Goal: Task Accomplishment & Management: Complete application form

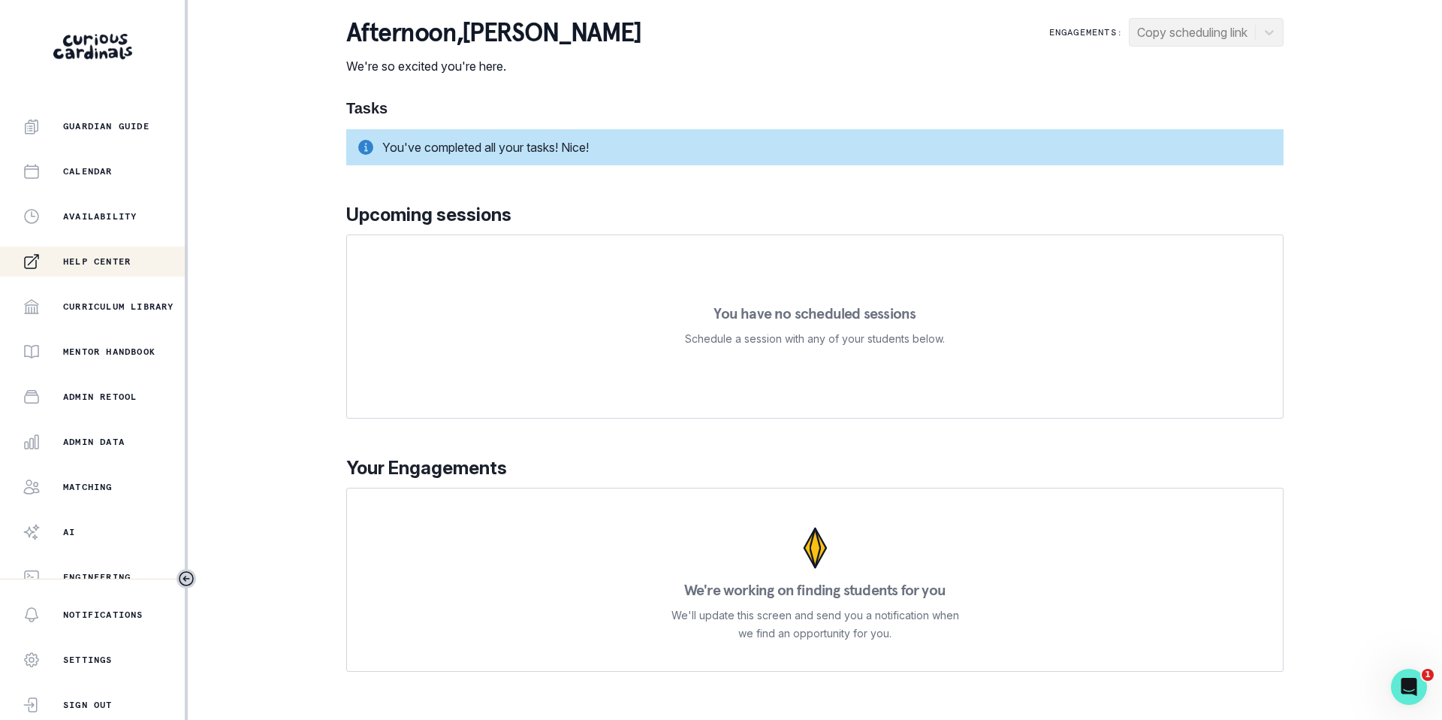
scroll to position [202, 0]
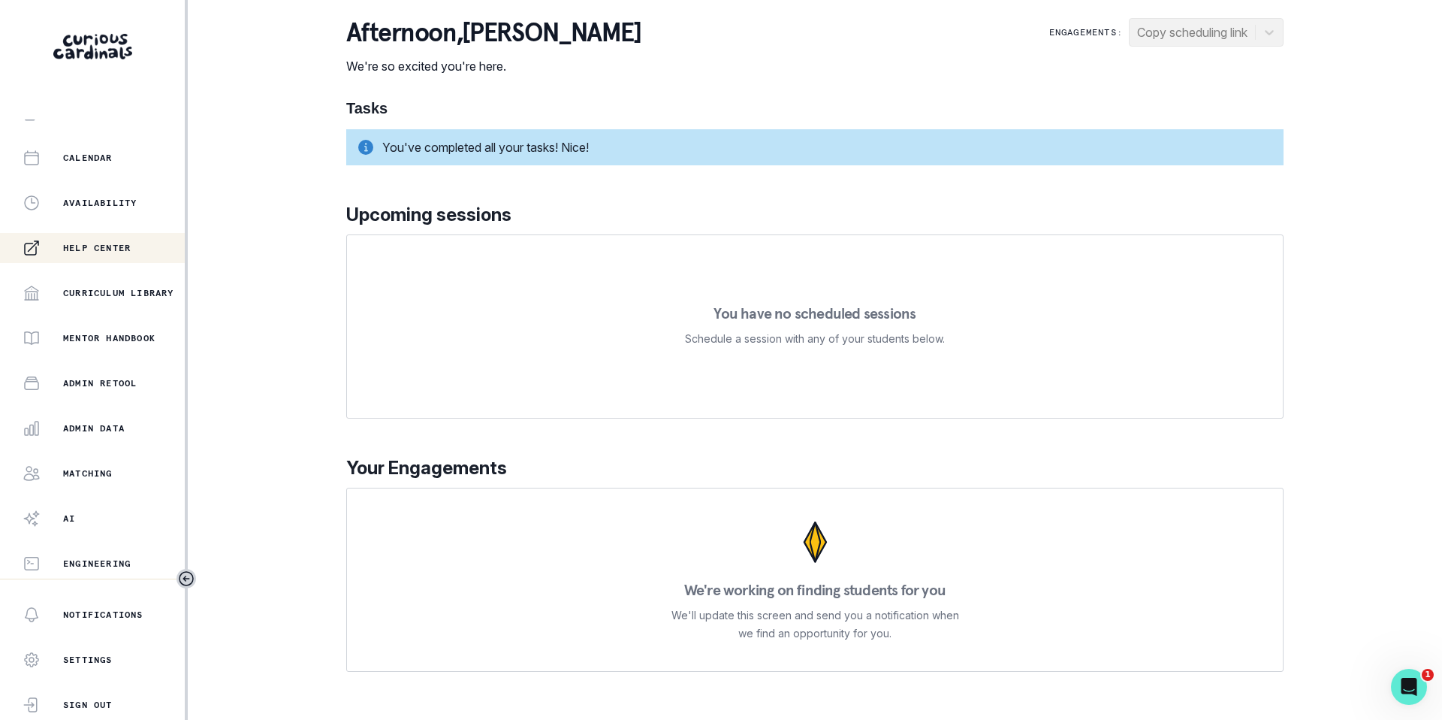
click at [74, 438] on button "Admin Data" at bounding box center [92, 428] width 185 height 30
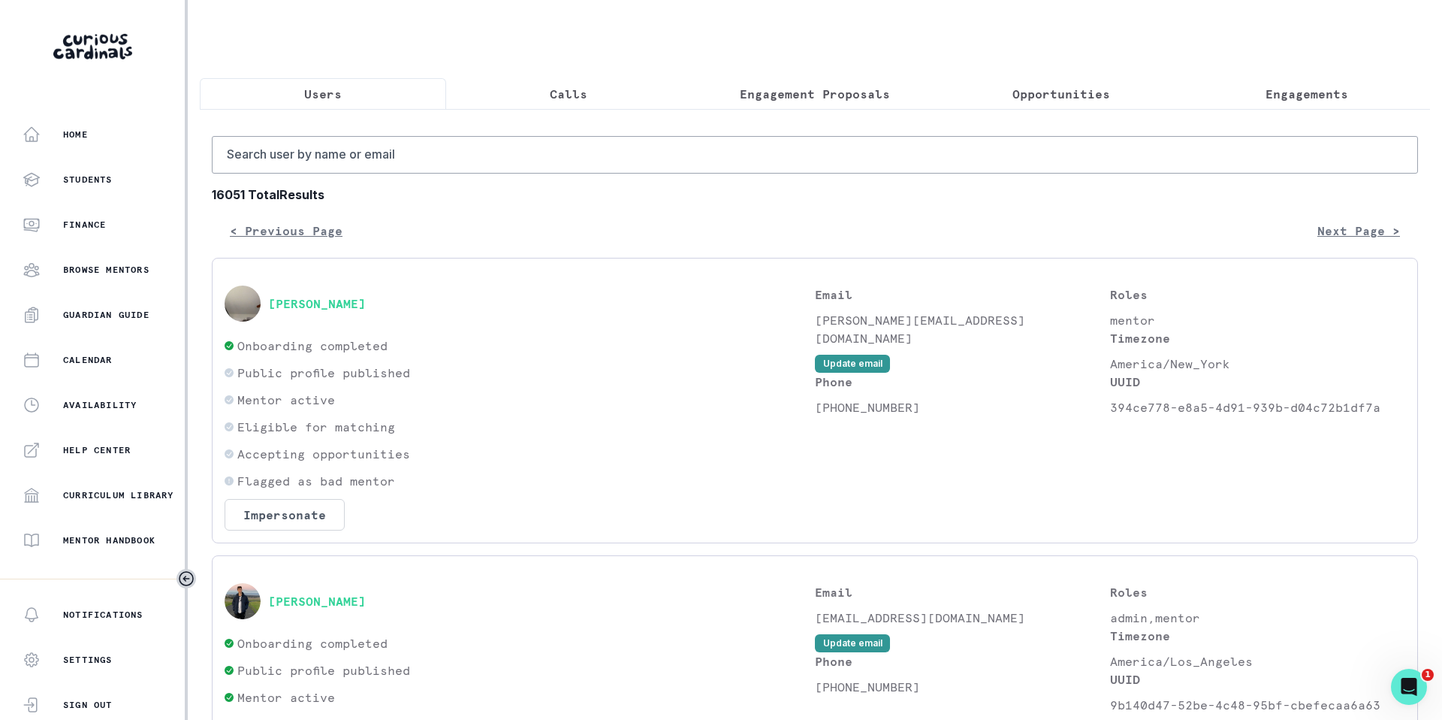
click at [573, 105] on button "Calls" at bounding box center [569, 94] width 246 height 32
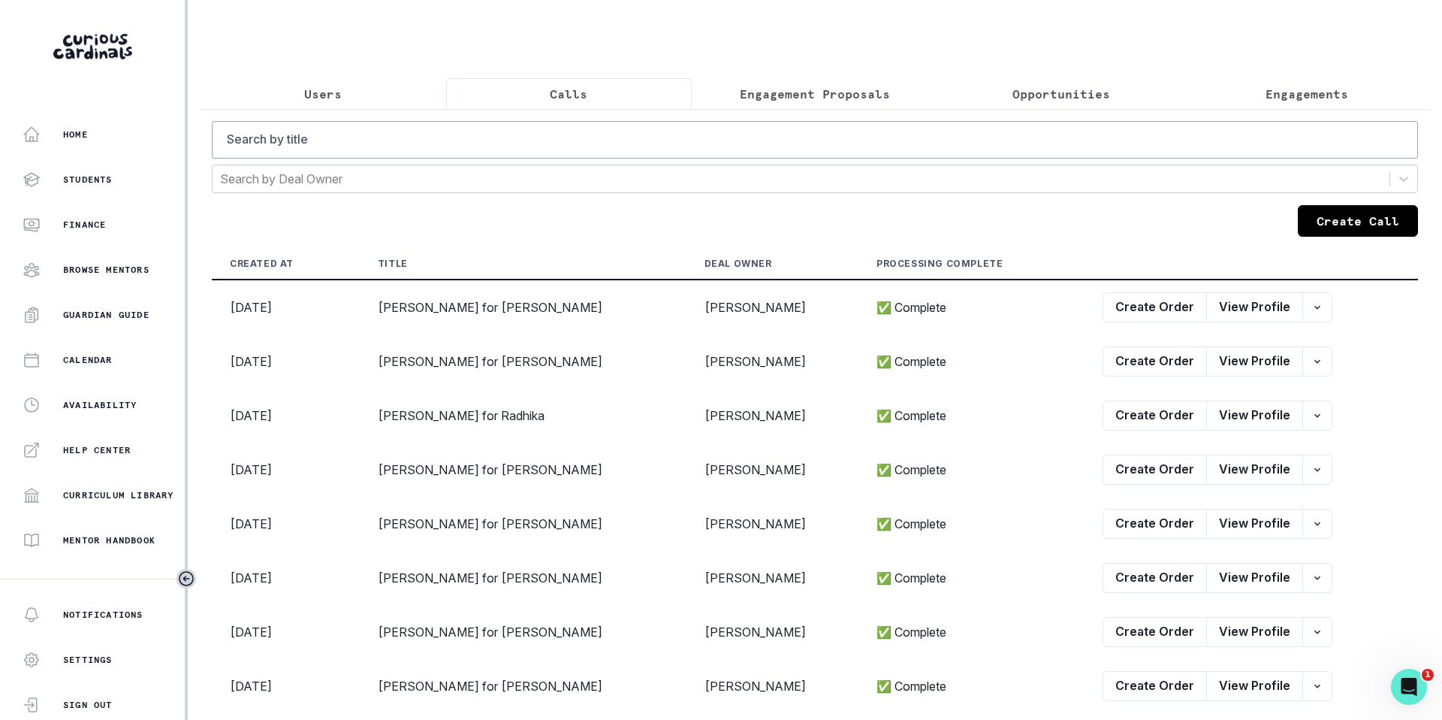
click at [1354, 217] on button "Create Call" at bounding box center [1358, 221] width 120 height 32
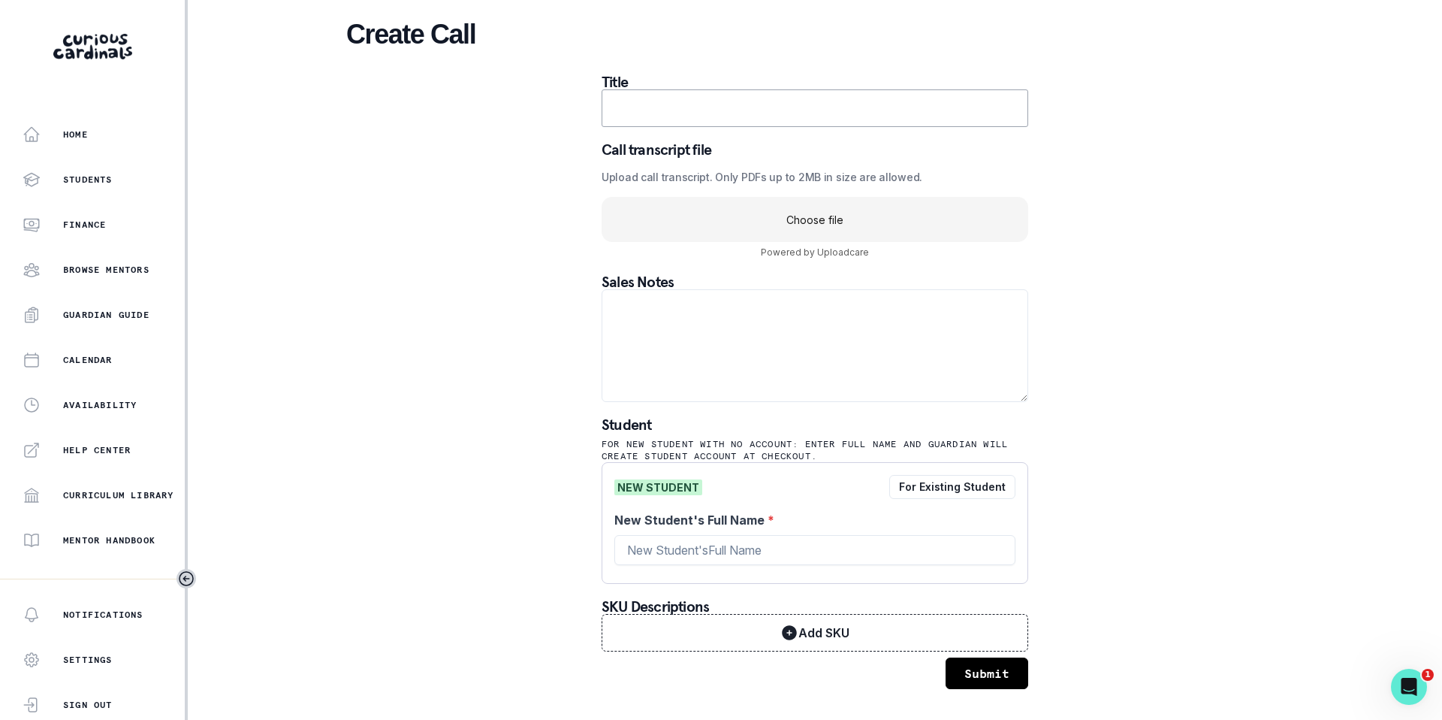
click at [644, 107] on input "text" at bounding box center [815, 108] width 427 height 38
click at [679, 107] on input "[PERSON_NAME] for [PERSON_NAME]" at bounding box center [815, 108] width 427 height 38
type input "[PERSON_NAME] for [PERSON_NAME]"
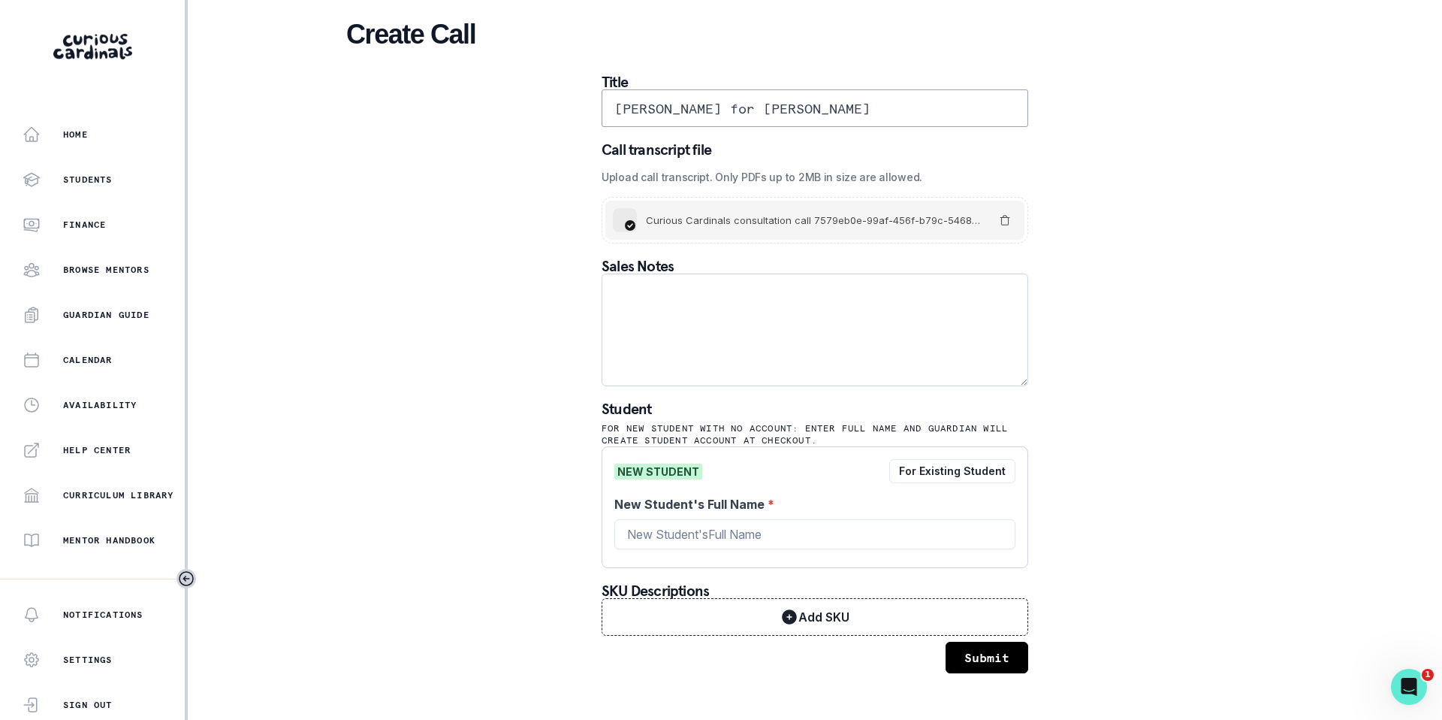
click at [620, 288] on textarea at bounding box center [815, 329] width 427 height 113
paste textarea "Please elaborate on your child’s goals or areas for growth: Music editing and c…"
type textarea "Please elaborate on your child’s goals or areas for growth: Music editing and c…"
click at [672, 532] on input "New Student's Full Name *" at bounding box center [814, 534] width 401 height 30
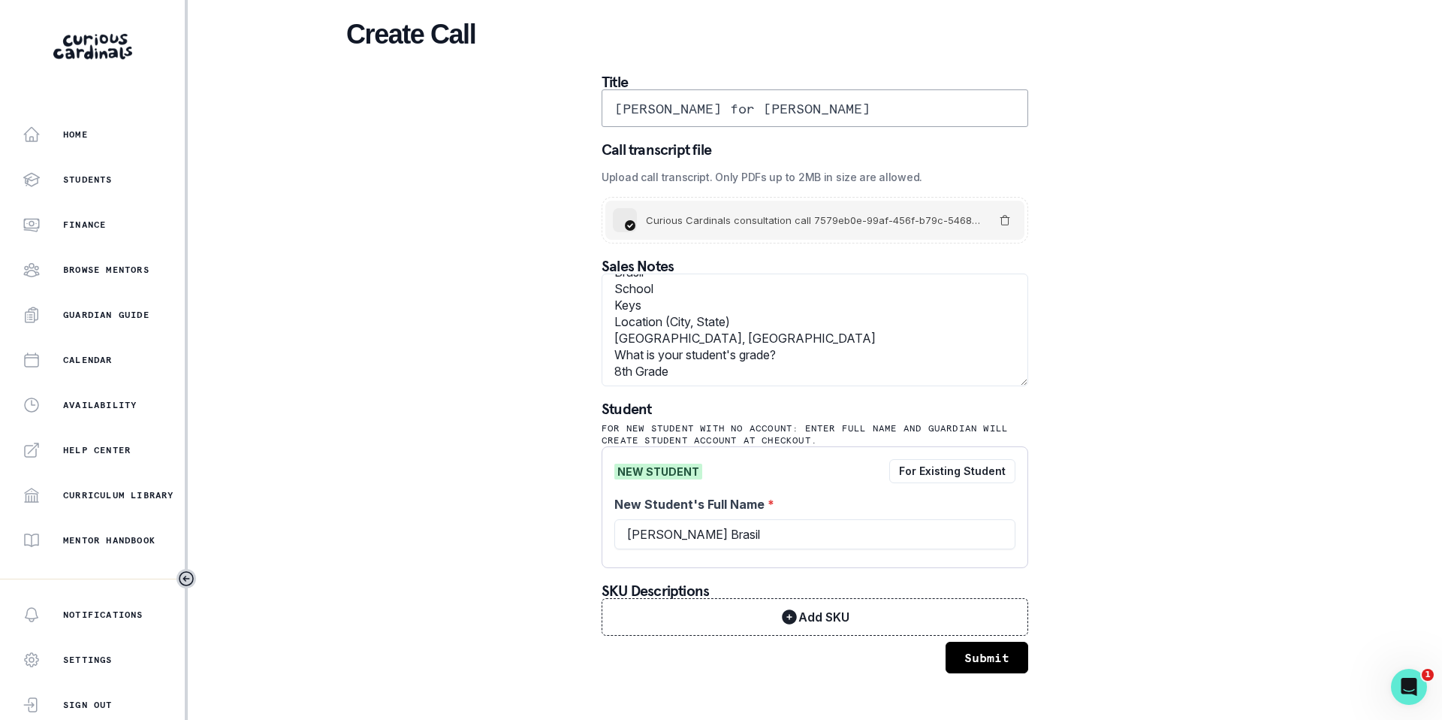
type input "[PERSON_NAME] Brasil"
click at [799, 477] on div "NEW STUDENT For Existing Student" at bounding box center [814, 471] width 401 height 24
click at [979, 652] on button "Submit" at bounding box center [987, 658] width 83 height 32
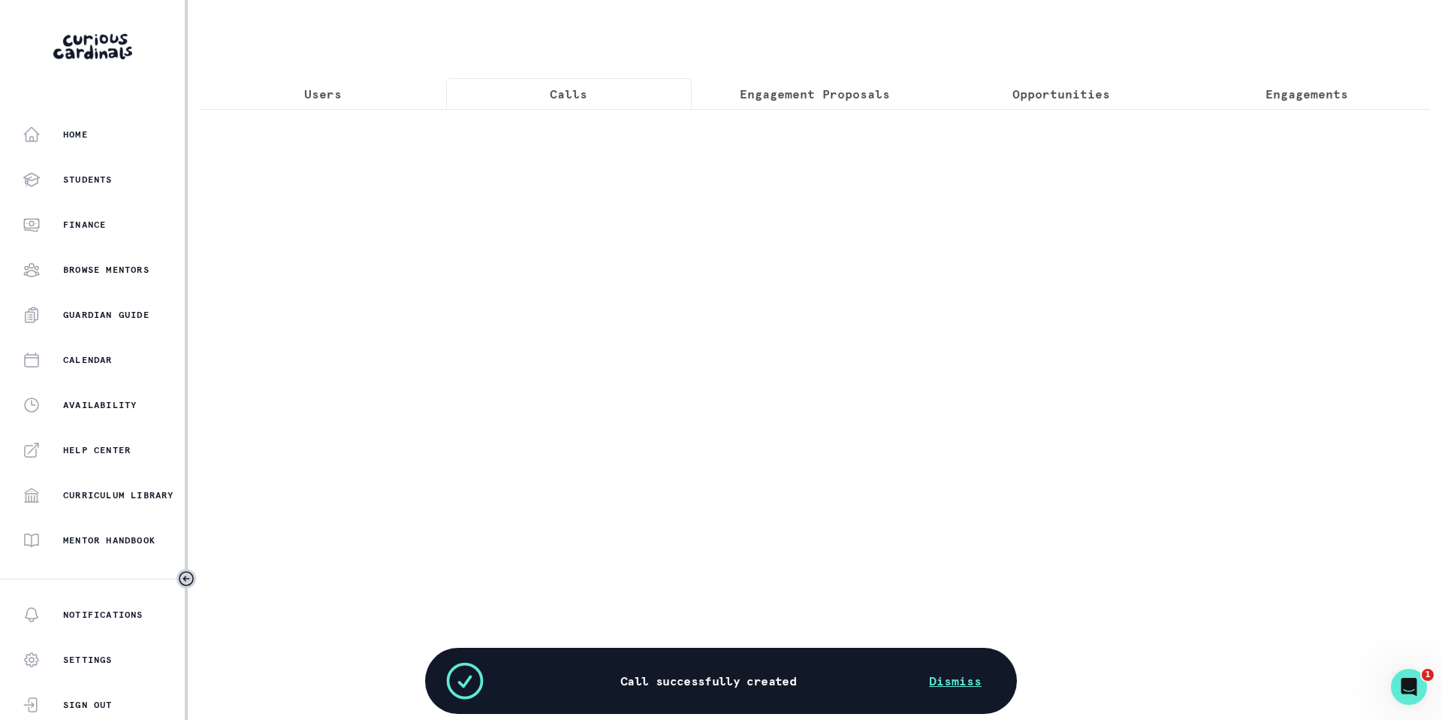
click at [556, 107] on button "Calls" at bounding box center [569, 94] width 246 height 32
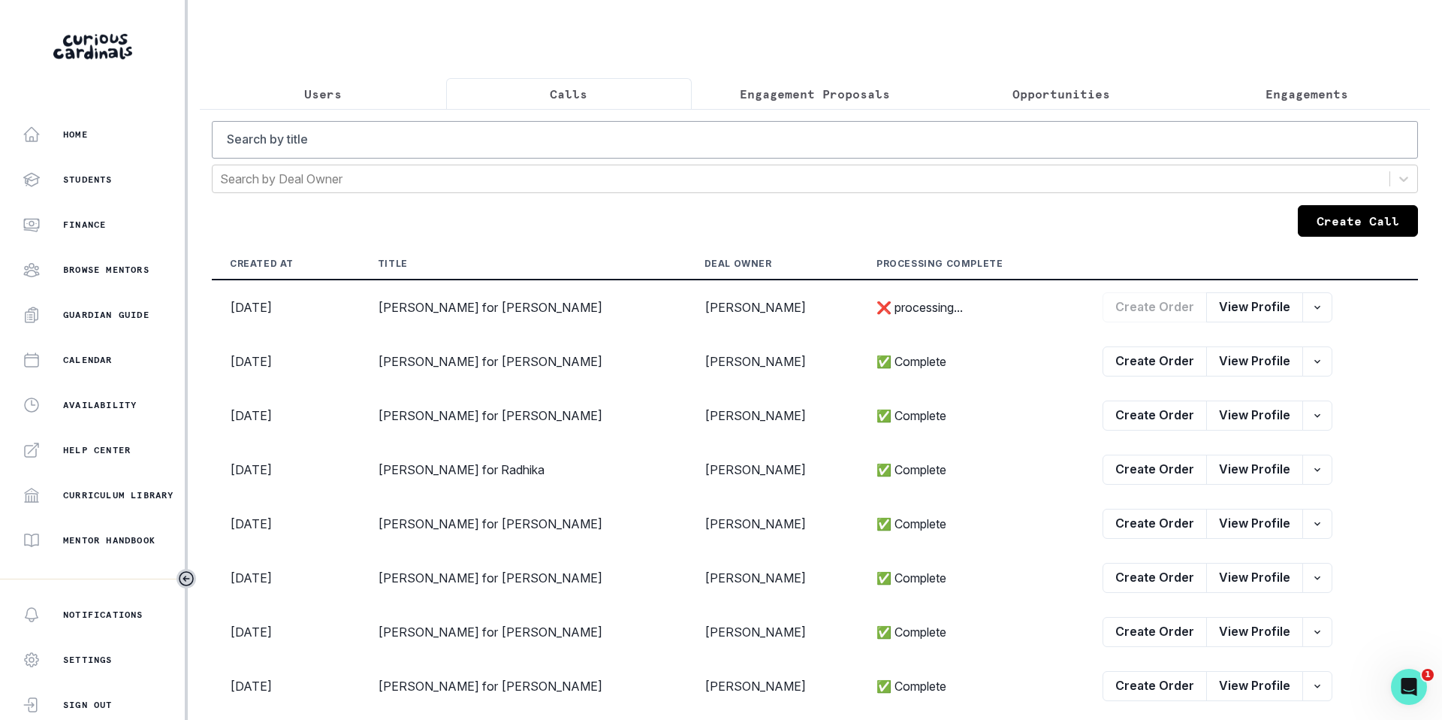
click at [1339, 224] on button "Create Call" at bounding box center [1358, 221] width 120 height 32
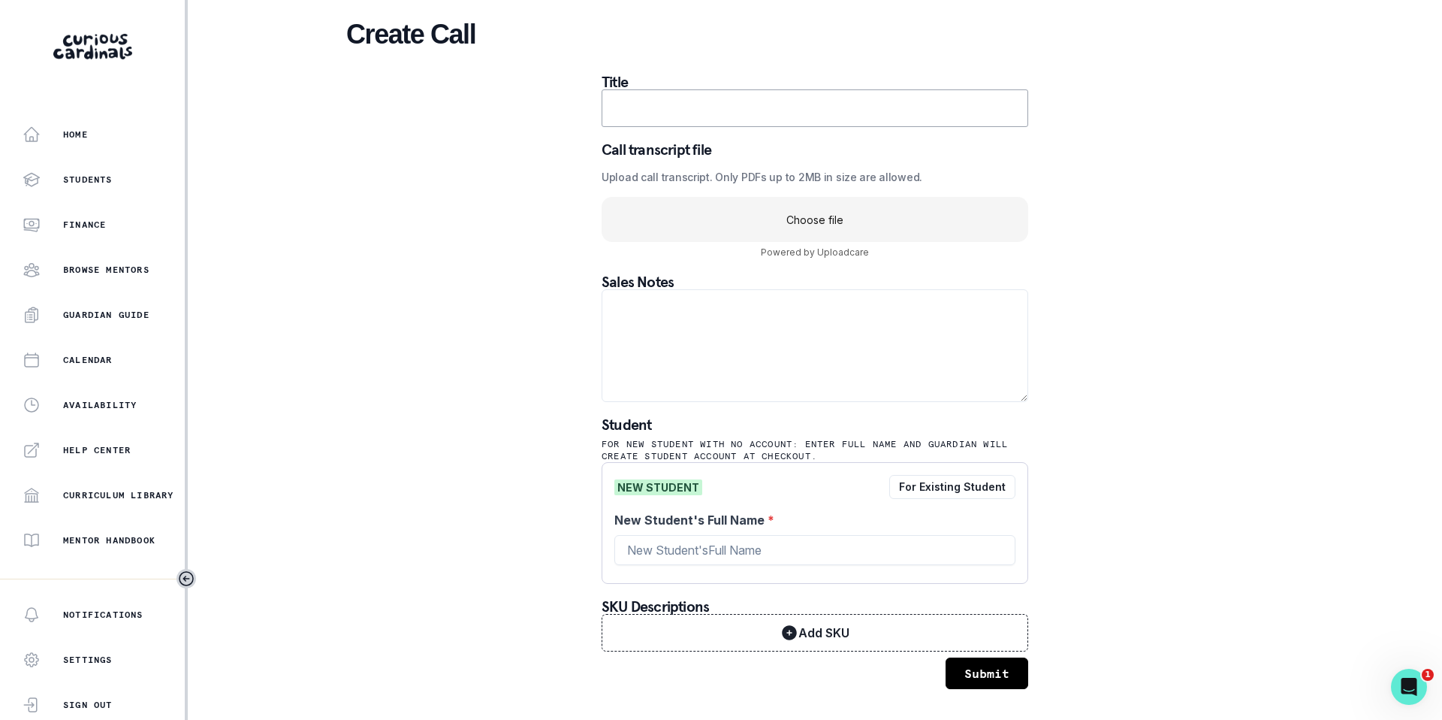
click at [658, 121] on input "text" at bounding box center [815, 108] width 427 height 38
type input "Chithra D for Sachin"
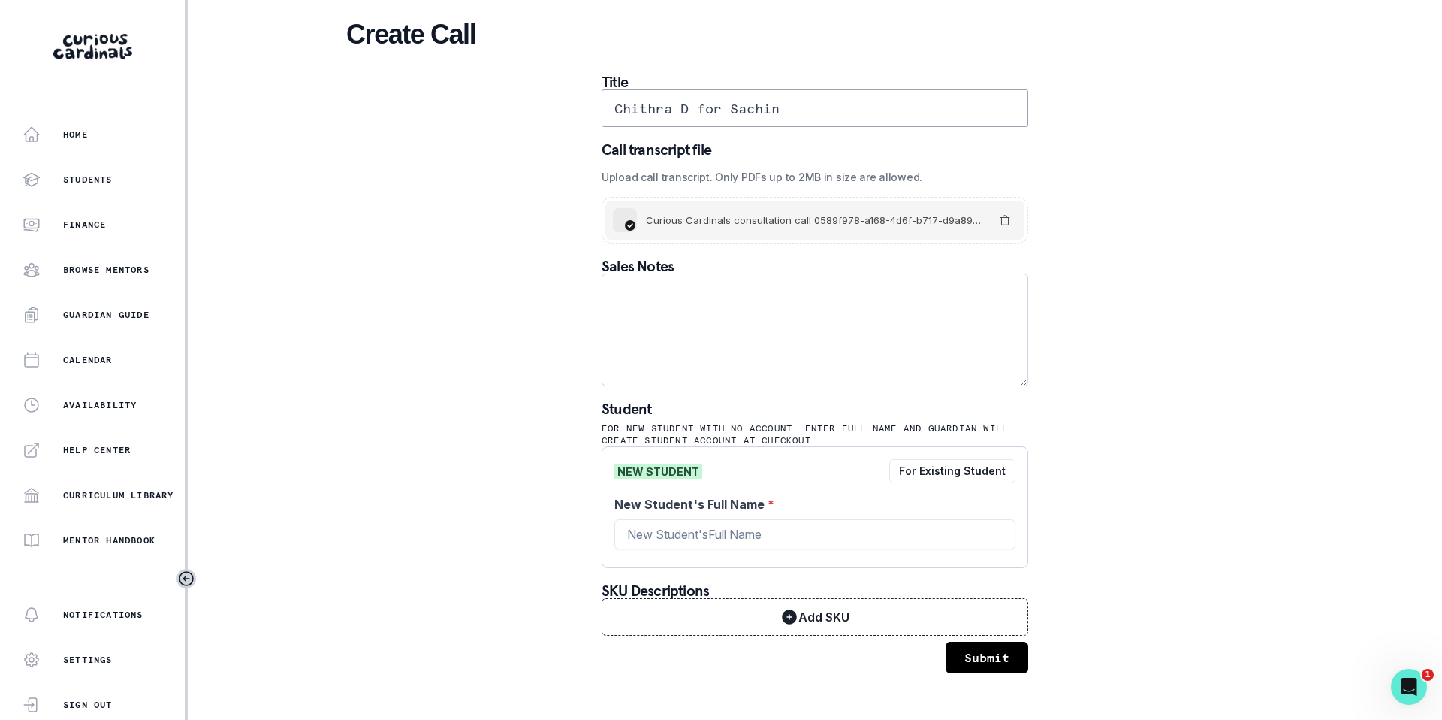
click at [633, 288] on textarea at bounding box center [815, 329] width 427 height 113
paste textarea "Please elaborate on your child’s goals or areas for growth: Research publicatio…"
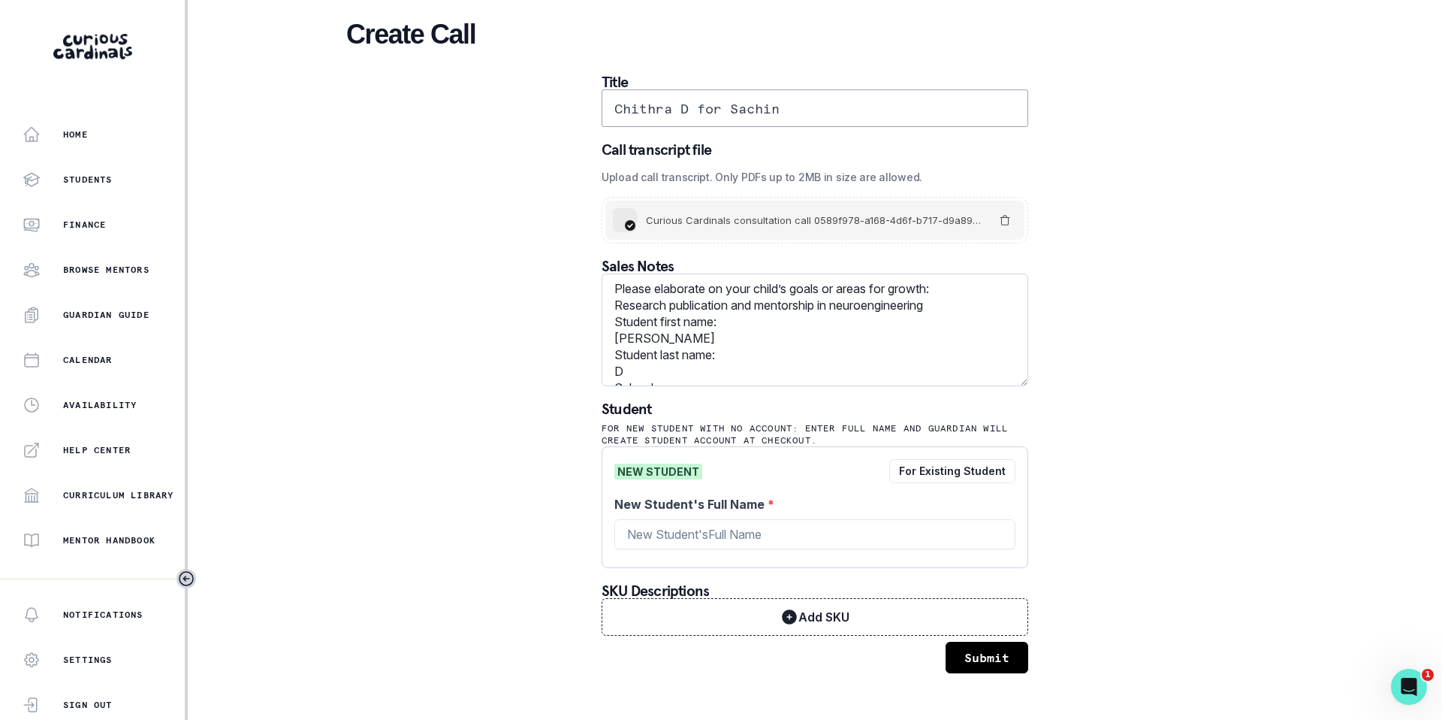
scroll to position [92, 0]
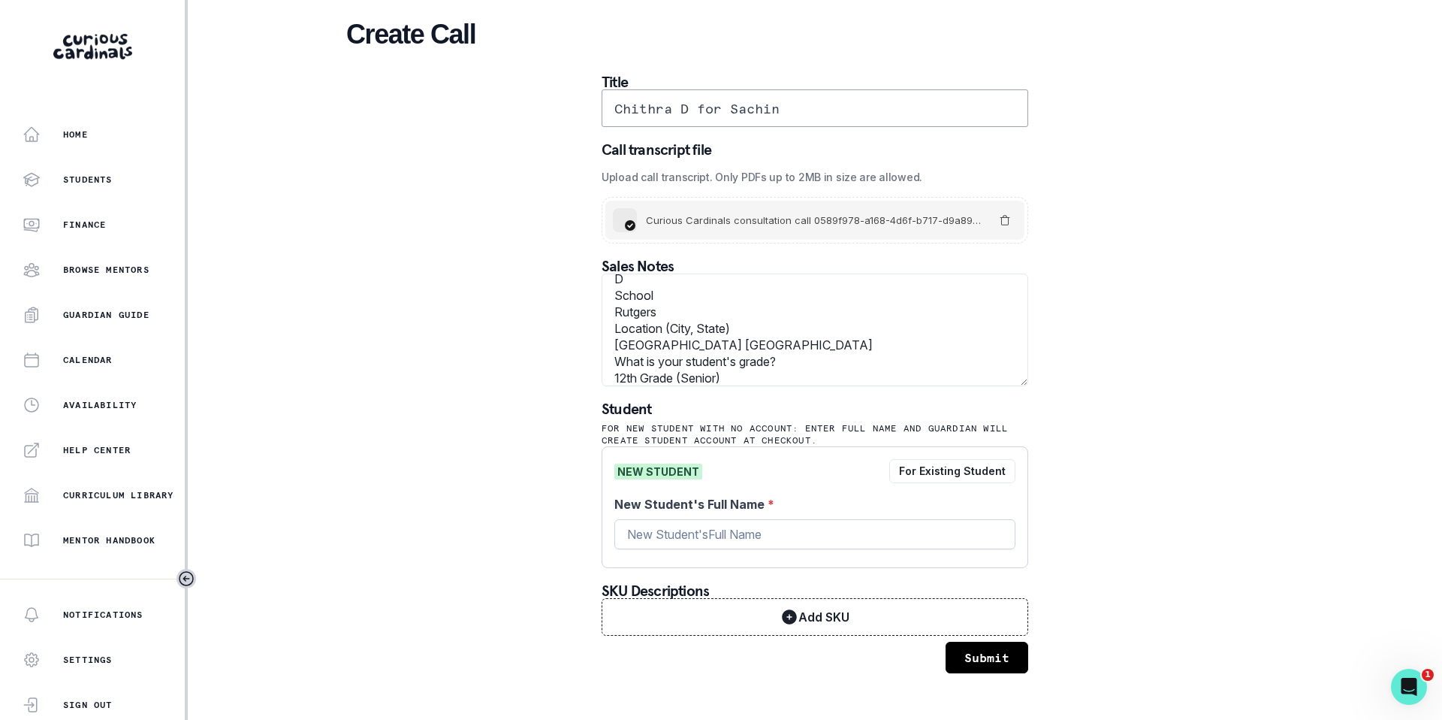
type textarea "Please elaborate on your child’s goals or areas for growth: Research publicatio…"
click at [695, 536] on input "New Student's Full Name *" at bounding box center [814, 534] width 401 height 30
type input "Sachin D"
click at [810, 493] on div "NEW STUDENT For Existing Student New Student's Full Name * [PERSON_NAME]" at bounding box center [815, 507] width 427 height 122
click at [995, 655] on button "Submit" at bounding box center [987, 658] width 83 height 32
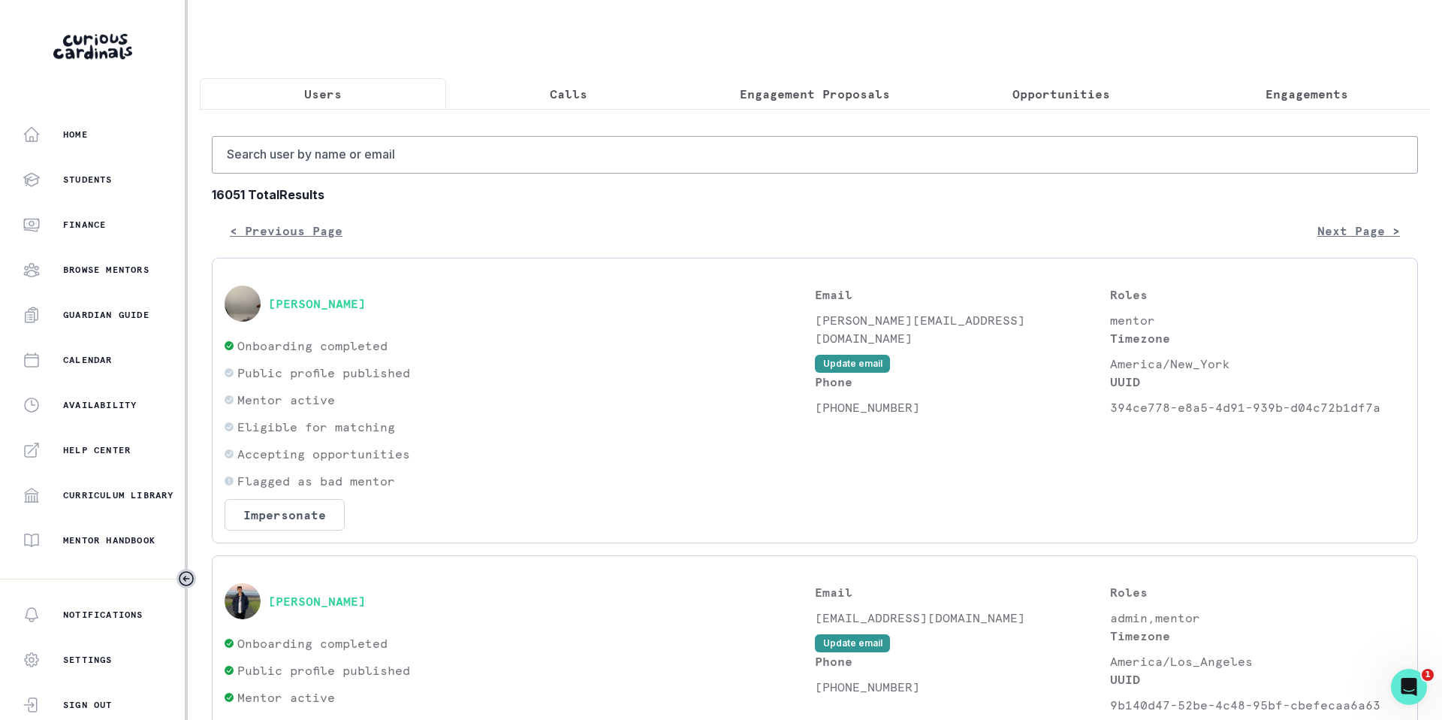
click at [572, 98] on p "Calls" at bounding box center [569, 94] width 38 height 18
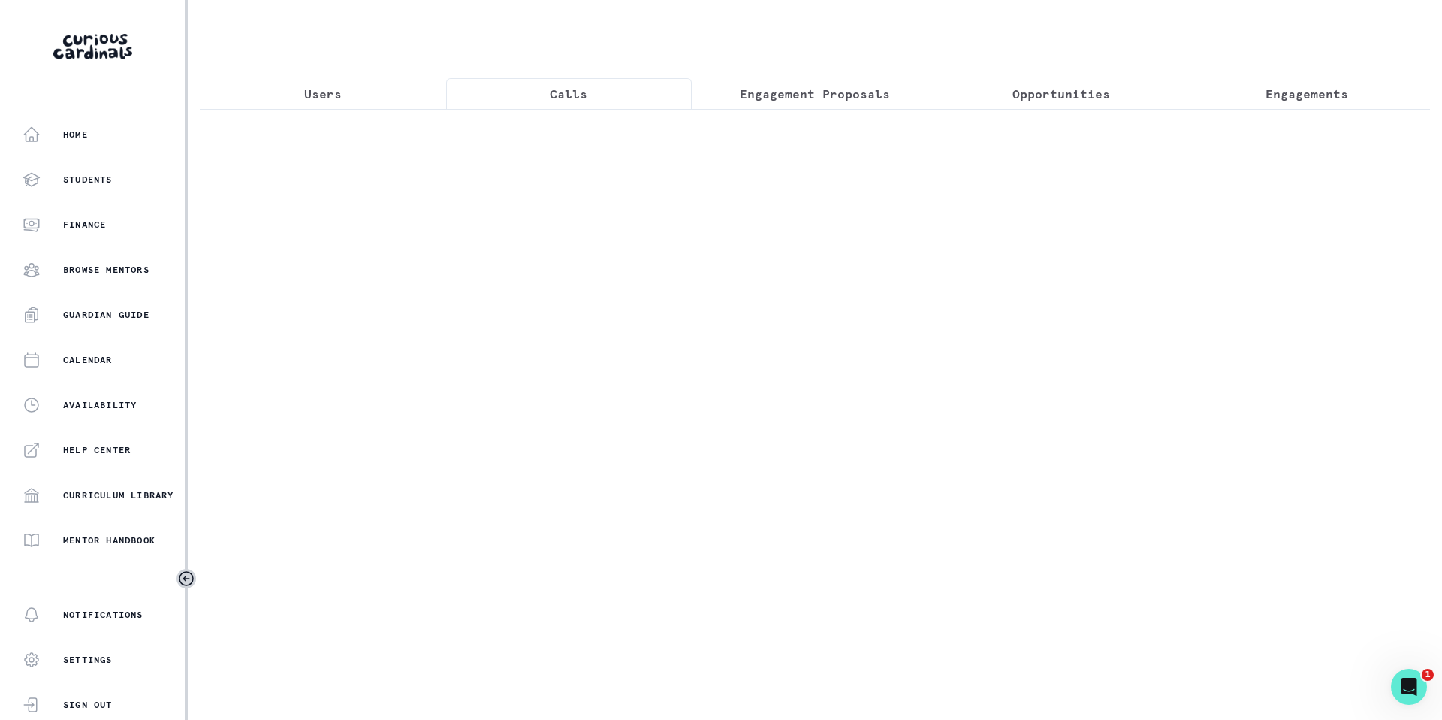
click at [572, 98] on p "Calls" at bounding box center [569, 94] width 38 height 18
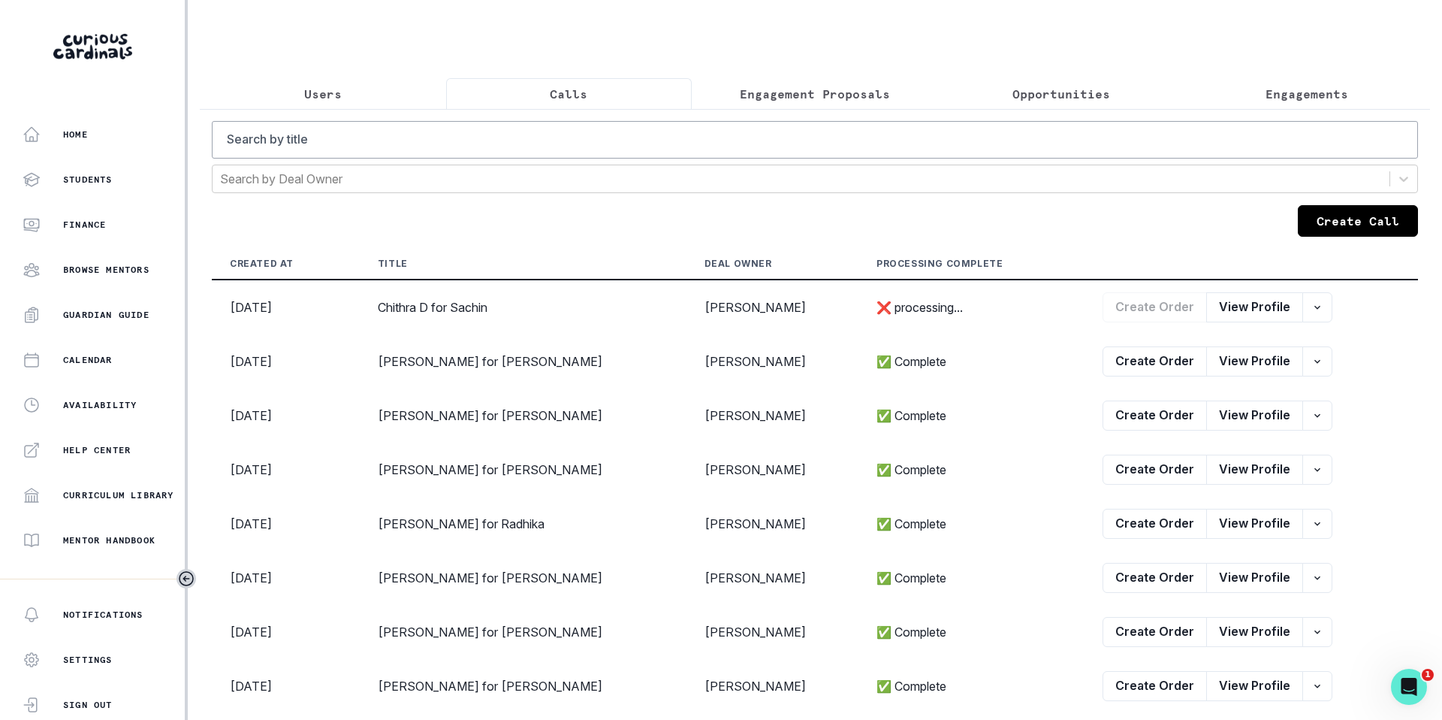
click at [1341, 225] on button "Create Call" at bounding box center [1358, 221] width 120 height 32
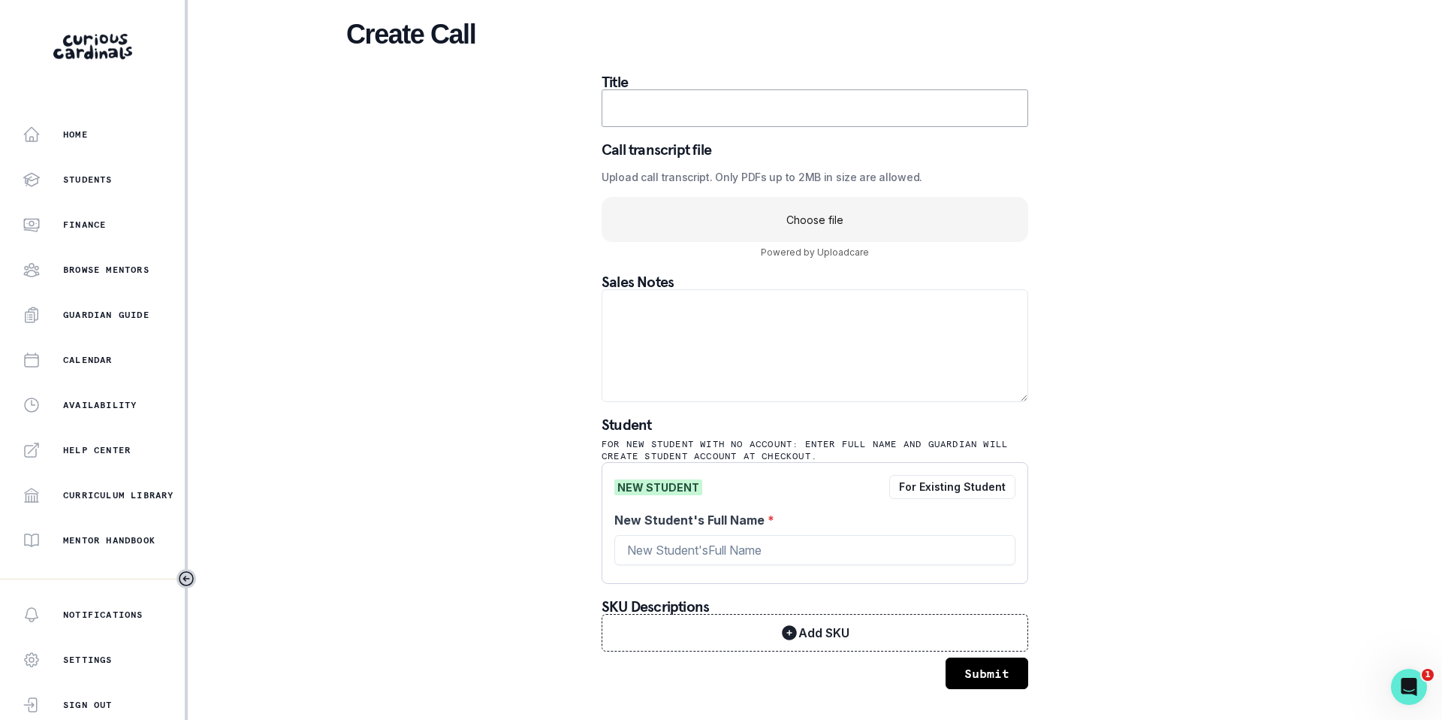
click at [626, 110] on input "text" at bounding box center [815, 108] width 427 height 38
click at [700, 113] on input "Dimple for [PERSON_NAME]" at bounding box center [815, 108] width 427 height 38
click at [665, 107] on input "Dimple for [PERSON_NAME]" at bounding box center [815, 108] width 427 height 38
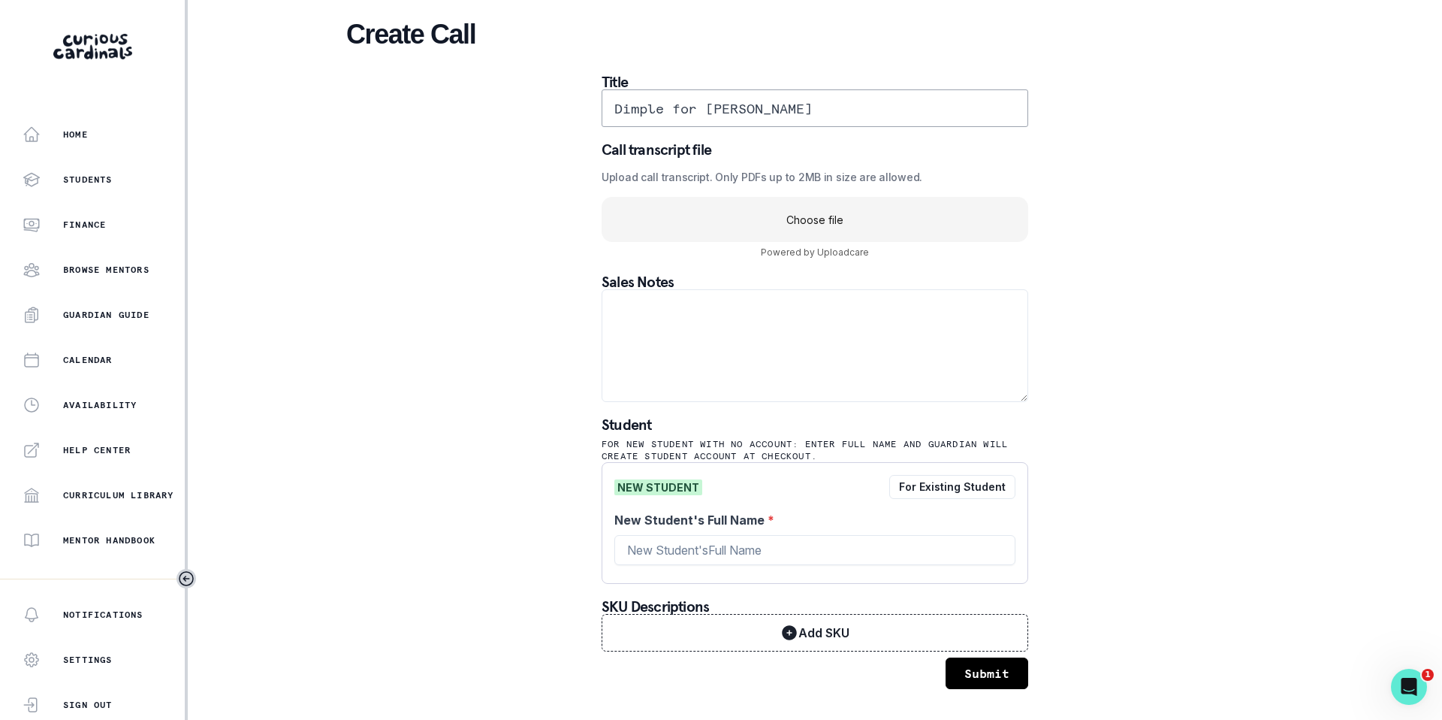
click at [665, 107] on input "Dimple for [PERSON_NAME]" at bounding box center [815, 108] width 427 height 38
paste input "[PERSON_NAME] for [PERSON_NAME]"
click at [681, 105] on input "DimpleDimple [PERSON_NAME] for [PERSON_NAME] Pahilwanifor [PERSON_NAME]" at bounding box center [815, 108] width 427 height 38
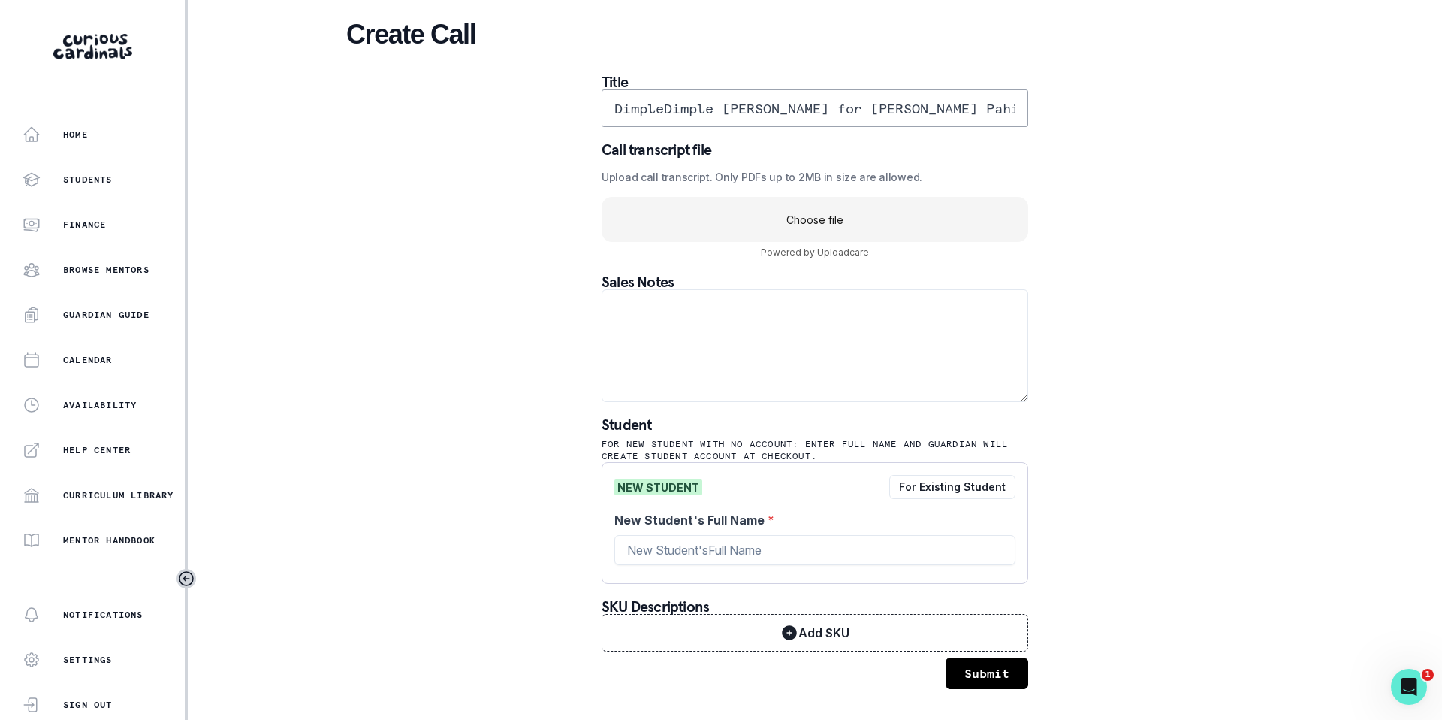
paste input "[PERSON_NAME] for [PERSON_NAME]"
type input "[PERSON_NAME] for [PERSON_NAME]"
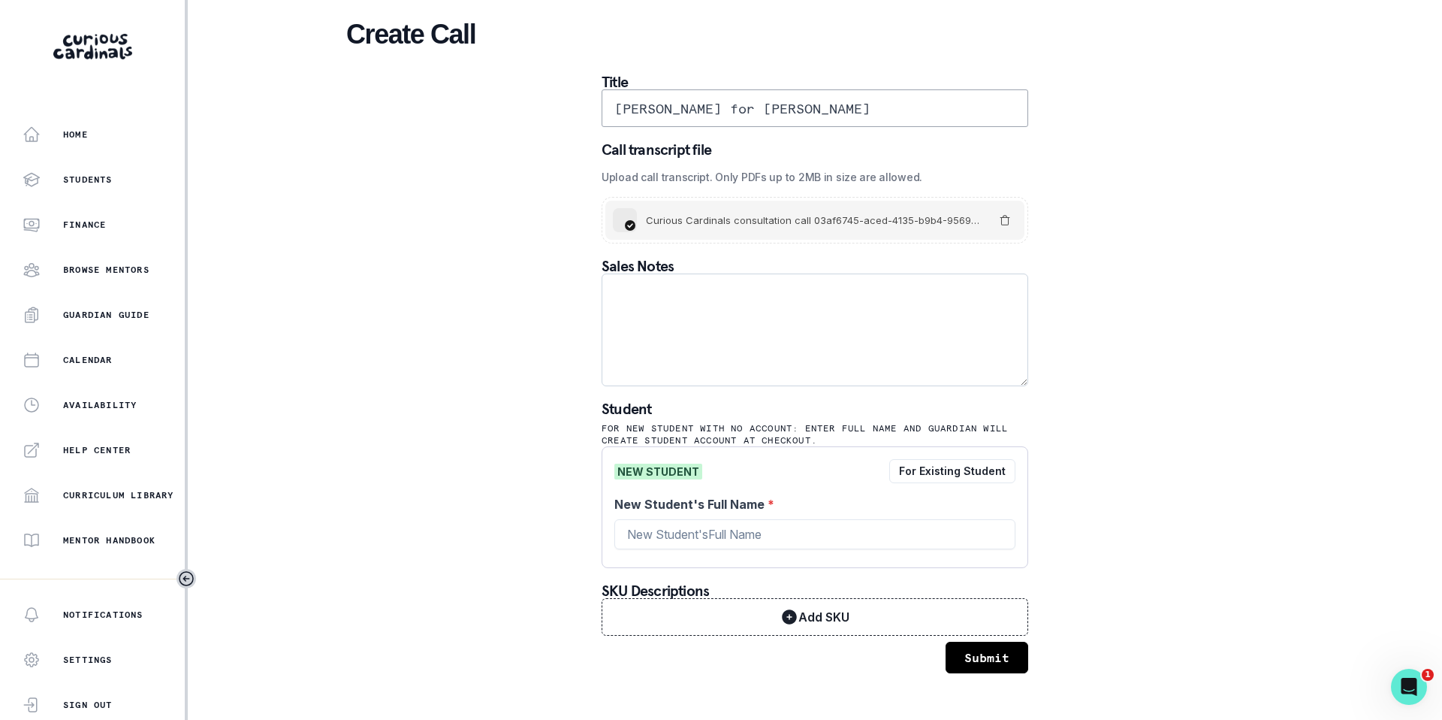
click at [634, 287] on textarea at bounding box center [815, 329] width 427 height 113
paste textarea "Please elaborate on your child’s goals or areas for growth: To get into a pre m…"
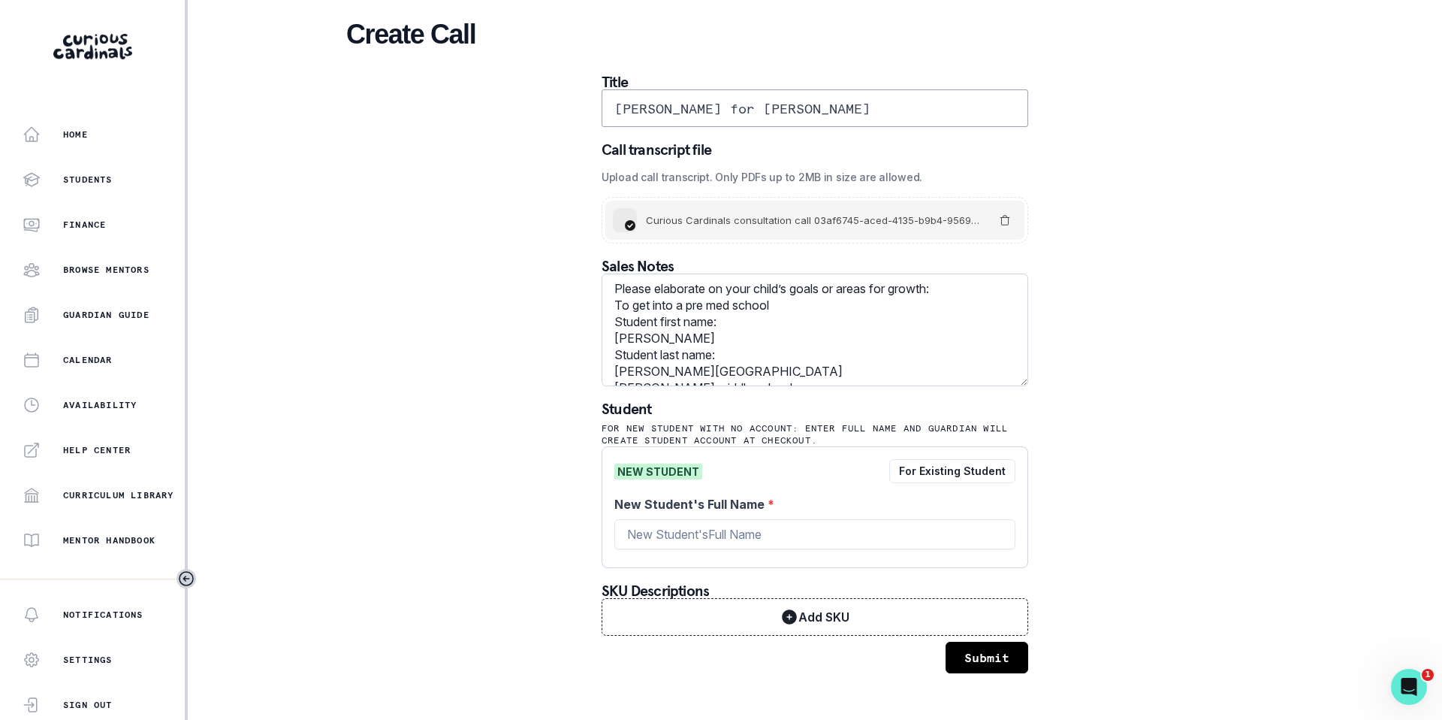
scroll to position [92, 0]
type textarea "Please elaborate on your child’s goals or areas for growth: To get into a pre m…"
click at [678, 535] on input "New Student's Full Name *" at bounding box center [814, 534] width 401 height 30
drag, startPoint x: 812, startPoint y: 108, endPoint x: 952, endPoint y: 108, distance: 139.7
click at [952, 108] on input "[PERSON_NAME] for [PERSON_NAME]" at bounding box center [815, 108] width 427 height 38
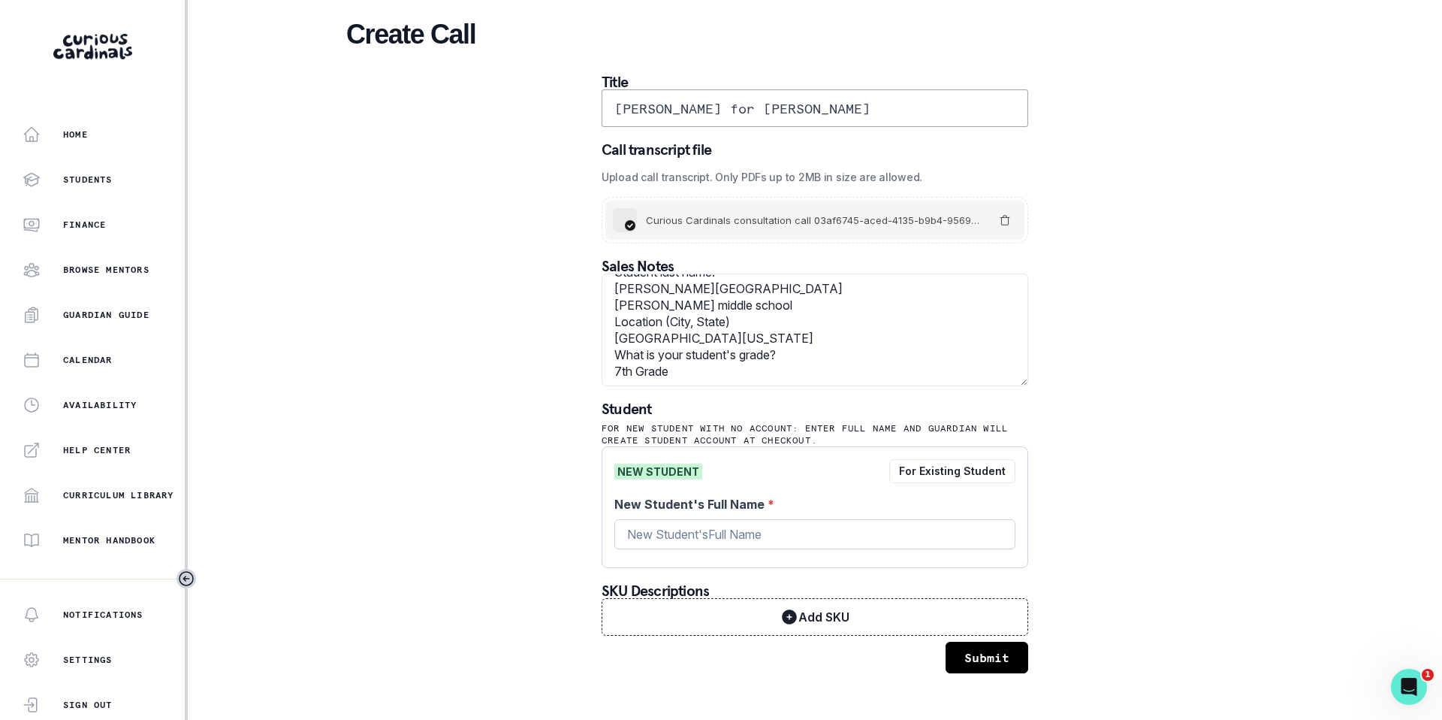
click at [681, 533] on input "New Student's Full Name *" at bounding box center [814, 534] width 401 height 30
paste input "[PERSON_NAME]"
type input "[PERSON_NAME]"
click at [971, 645] on button "Submit" at bounding box center [987, 658] width 83 height 32
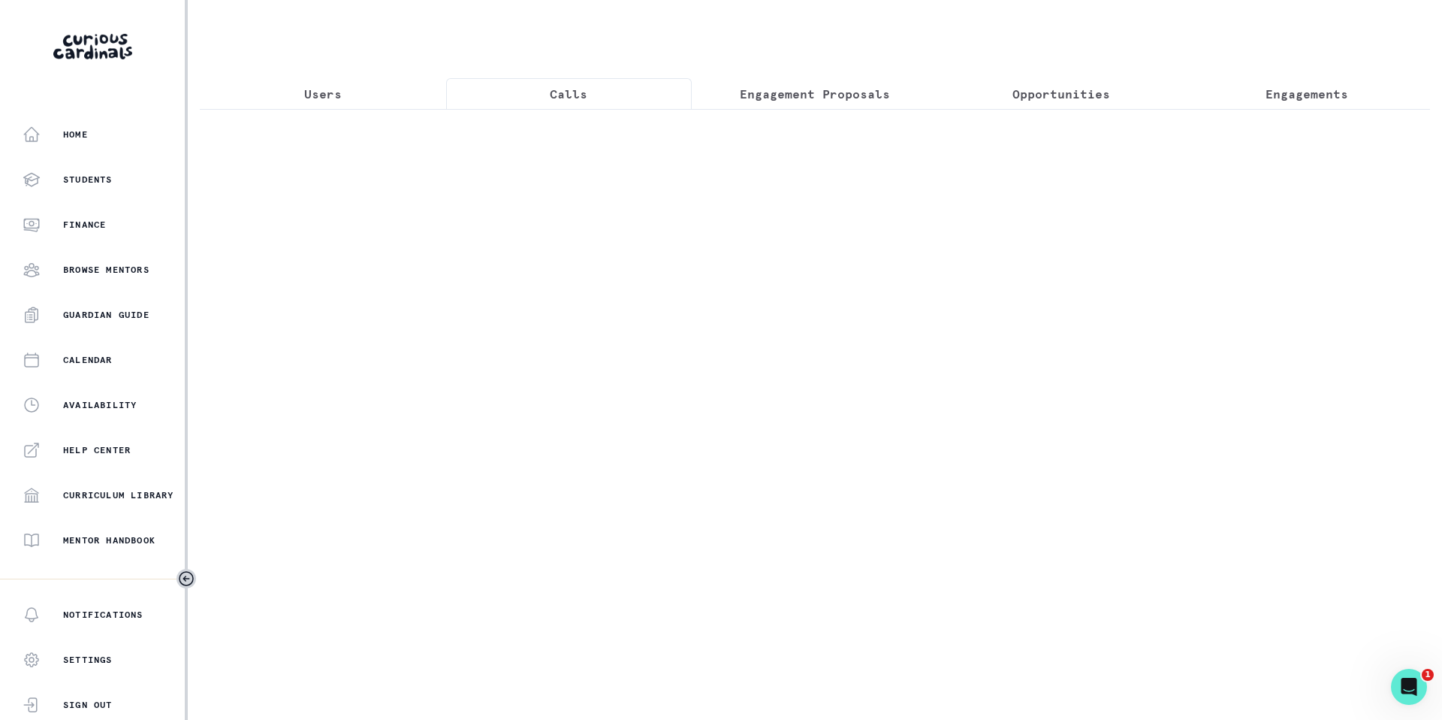
click at [564, 91] on p "Calls" at bounding box center [569, 94] width 38 height 18
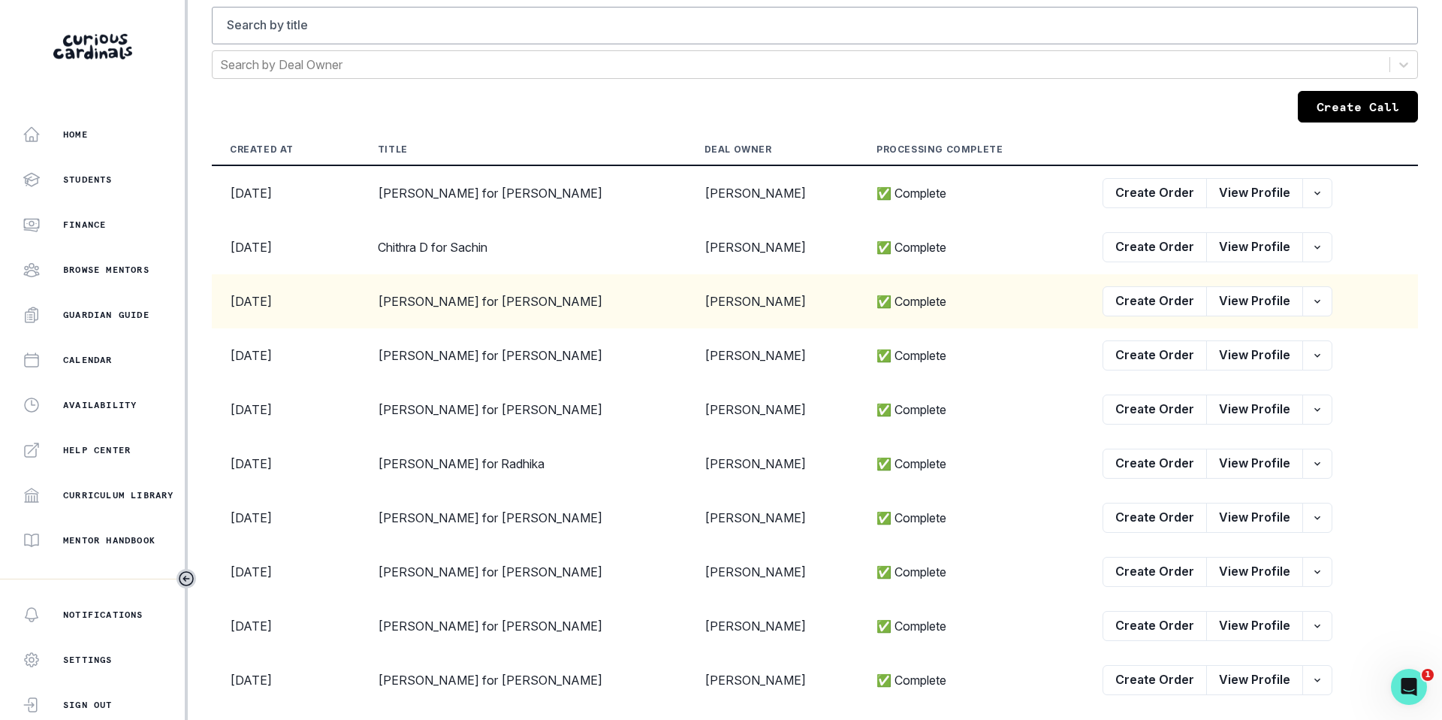
scroll to position [187, 0]
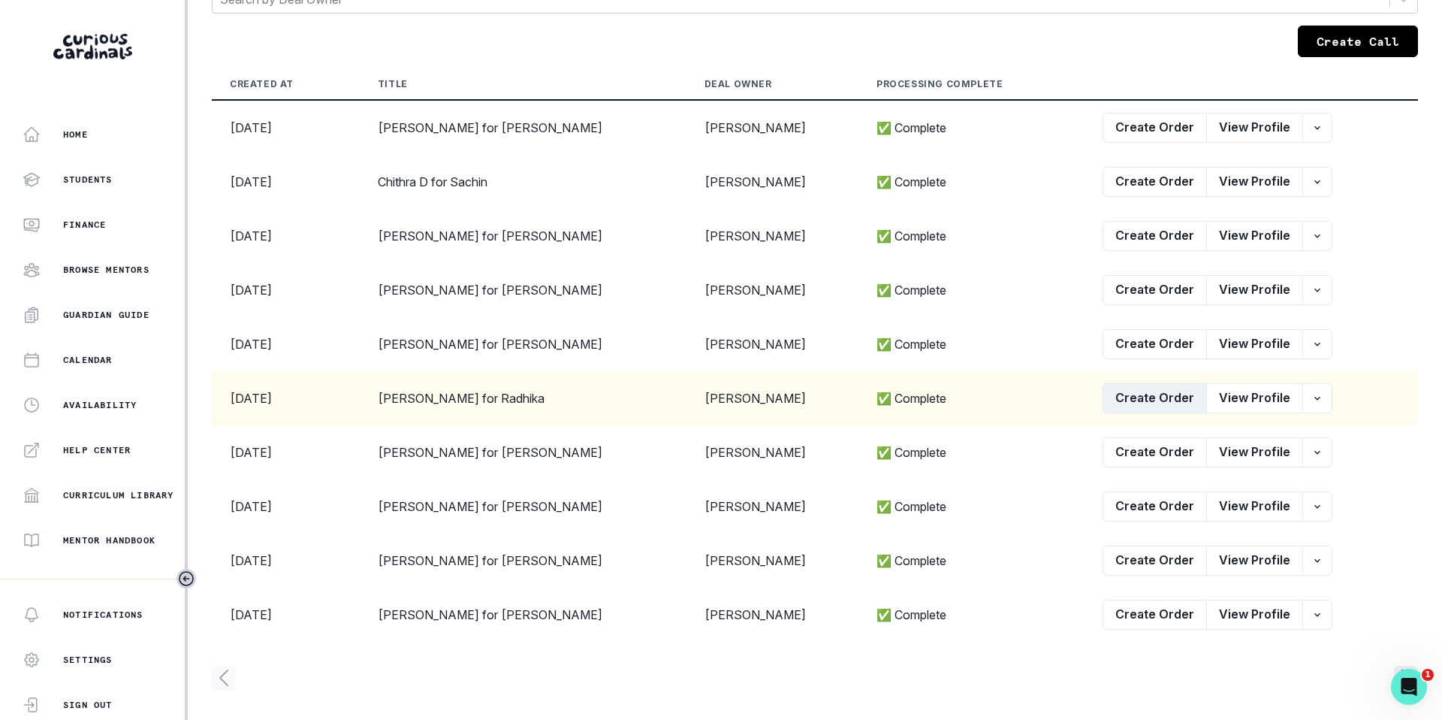
click at [1144, 394] on button "Create Order" at bounding box center [1155, 398] width 104 height 30
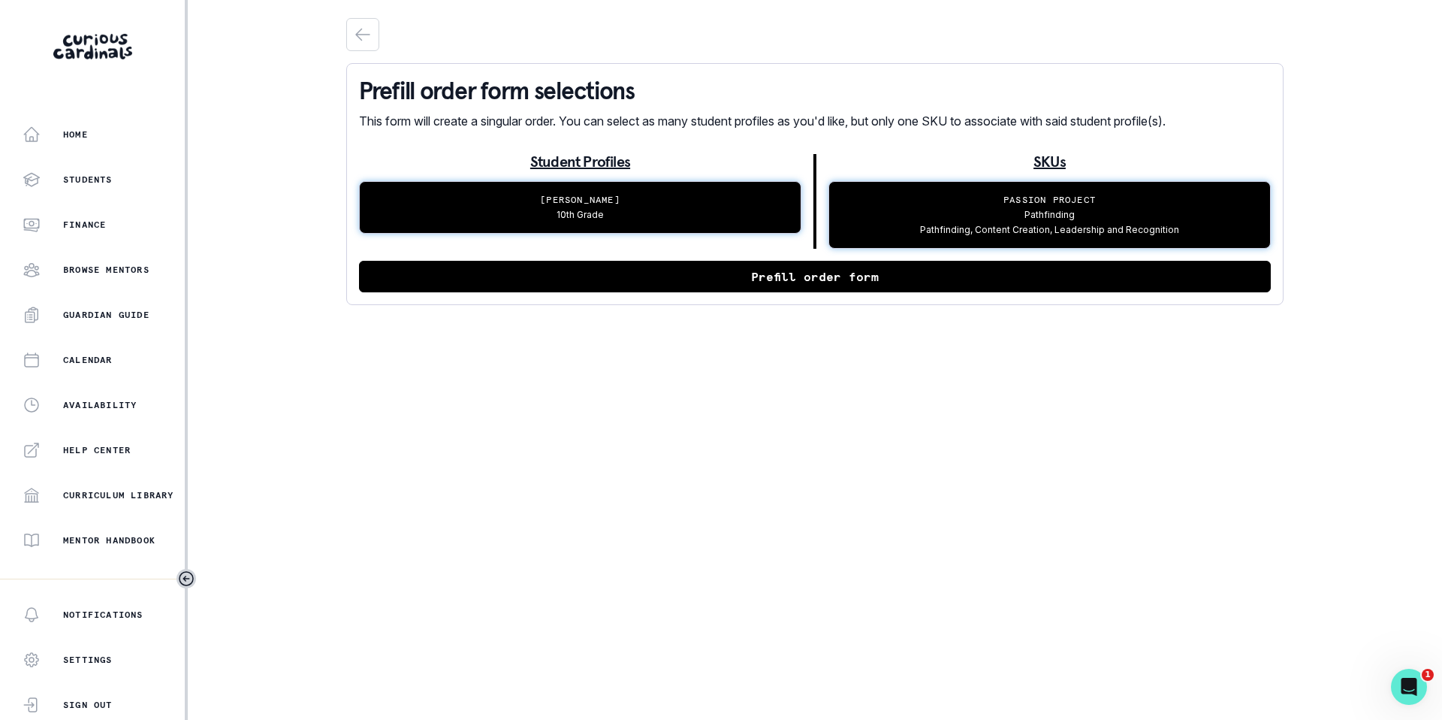
click at [643, 273] on button "Prefill order form" at bounding box center [815, 277] width 912 height 32
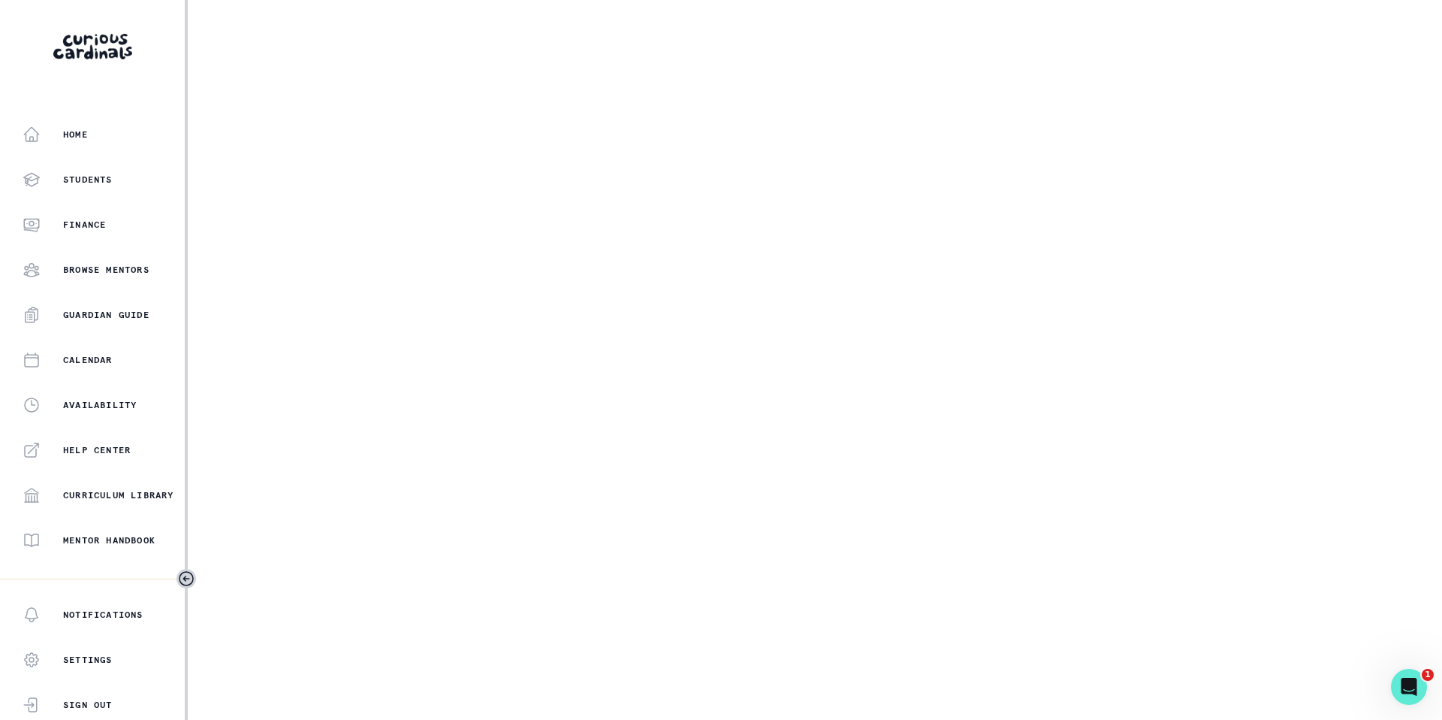
select select "5dcde038-cb98-49d9-8119-499a098a35d2"
select select "c67224a8-77d2-4c50-adda-b24f14ffb55d"
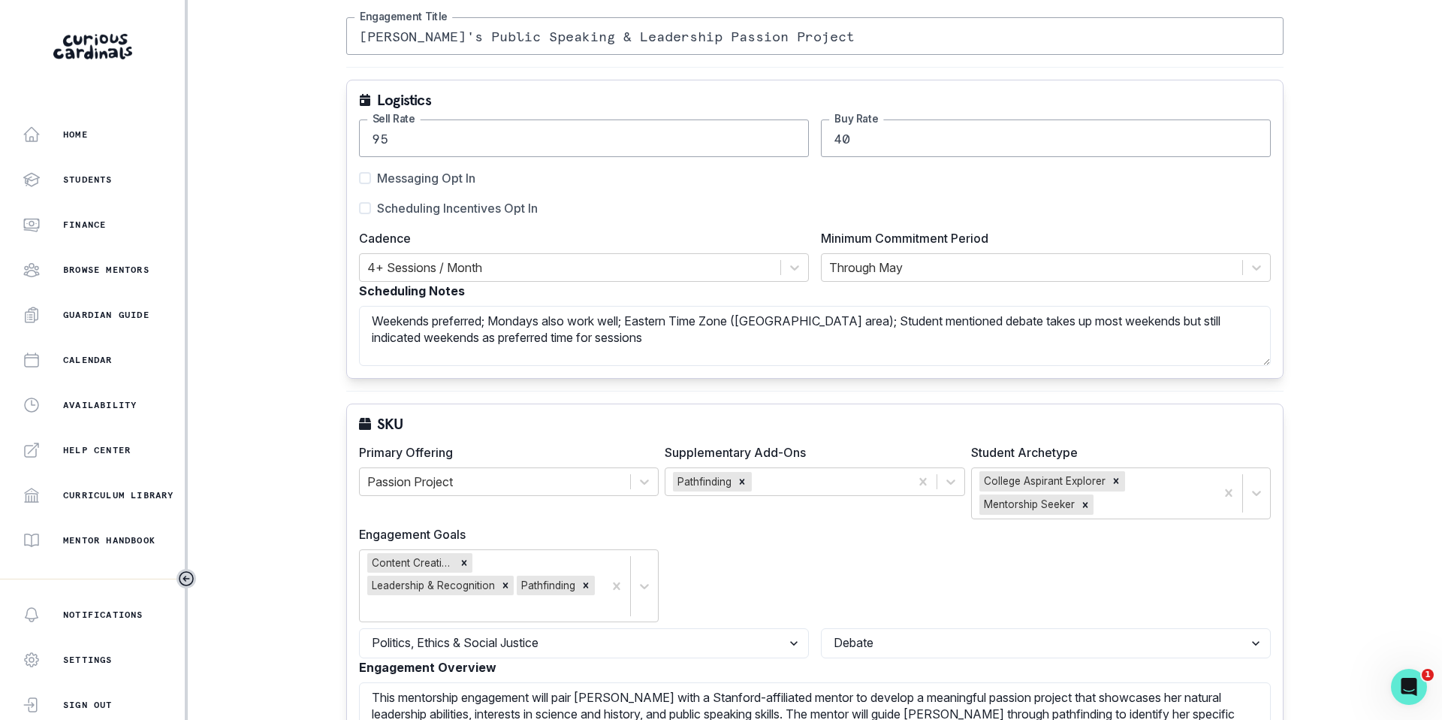
scroll to position [192, 0]
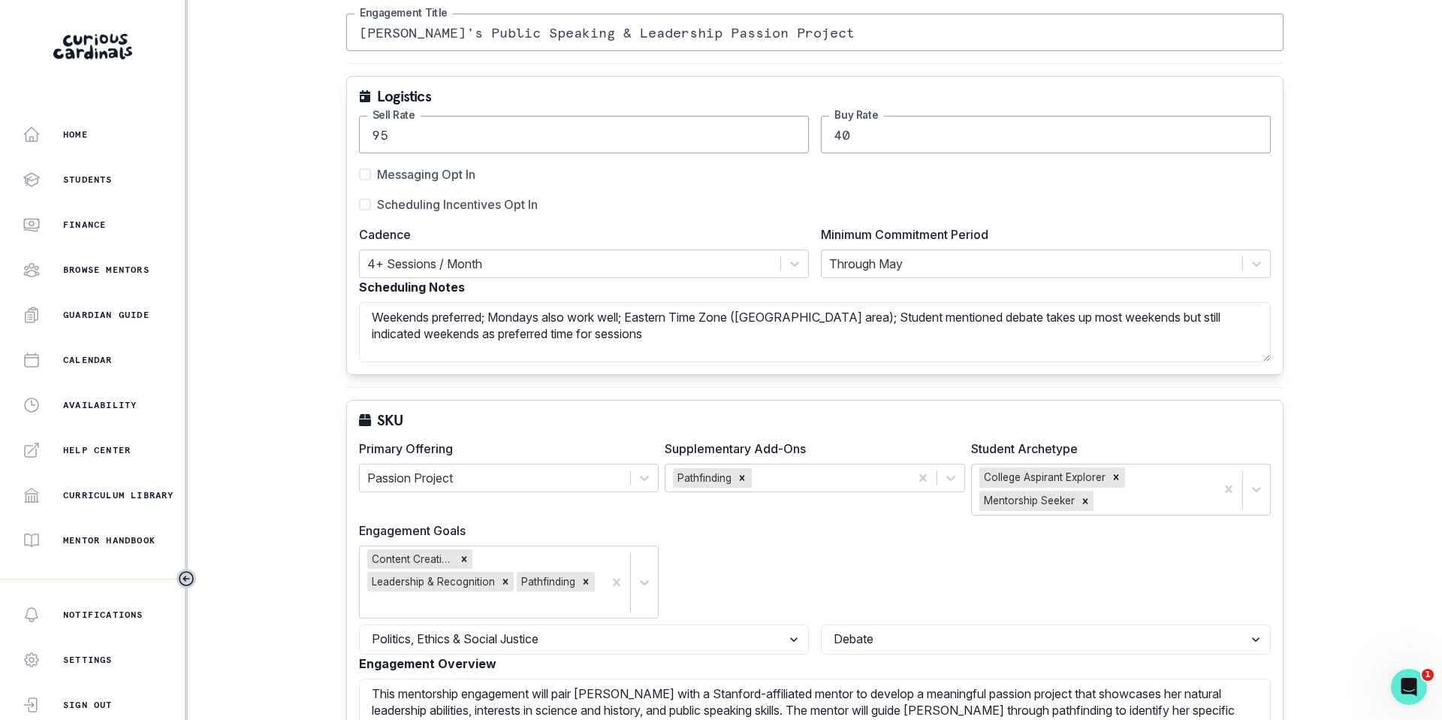
click at [369, 201] on span at bounding box center [365, 204] width 12 height 12
click at [359, 204] on input "Scheduling Incentives Opt In" at bounding box center [358, 204] width 1 height 1
checkbox input "true"
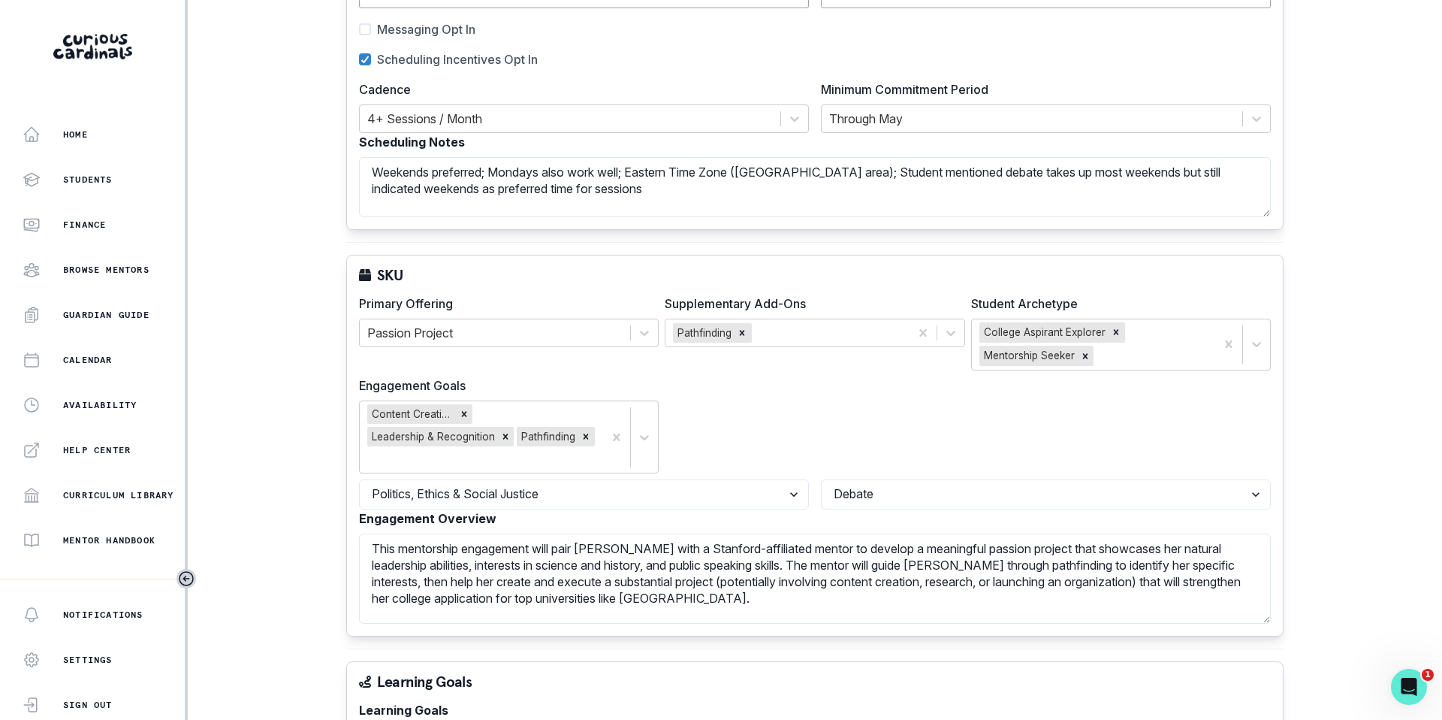
scroll to position [338, 0]
drag, startPoint x: 774, startPoint y: 543, endPoint x: 671, endPoint y: 545, distance: 102.9
click at [671, 545] on textarea "This mentorship engagement will pair [PERSON_NAME] with a Stanford-affiliated m…" at bounding box center [815, 578] width 912 height 90
click at [830, 562] on textarea "This mentorship engagement will pair [PERSON_NAME] with a mentor to develop a m…" at bounding box center [815, 578] width 912 height 90
drag, startPoint x: 771, startPoint y: 584, endPoint x: 994, endPoint y: 583, distance: 222.4
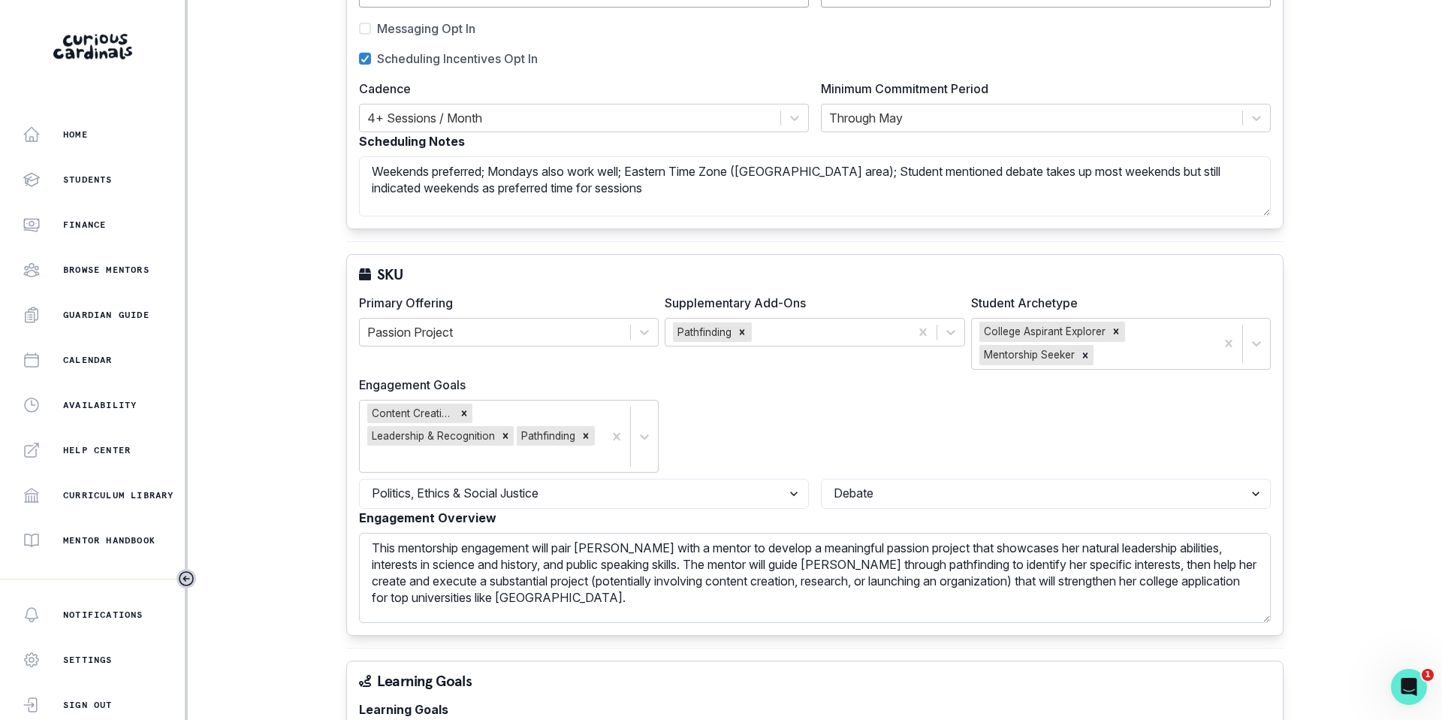
click at [994, 583] on textarea "This mentorship engagement will pair [PERSON_NAME] with a mentor to develop a m…" at bounding box center [815, 578] width 912 height 90
click at [1056, 597] on textarea "This mentorship engagement will pair [PERSON_NAME] with a mentor to develop a m…" at bounding box center [815, 578] width 912 height 90
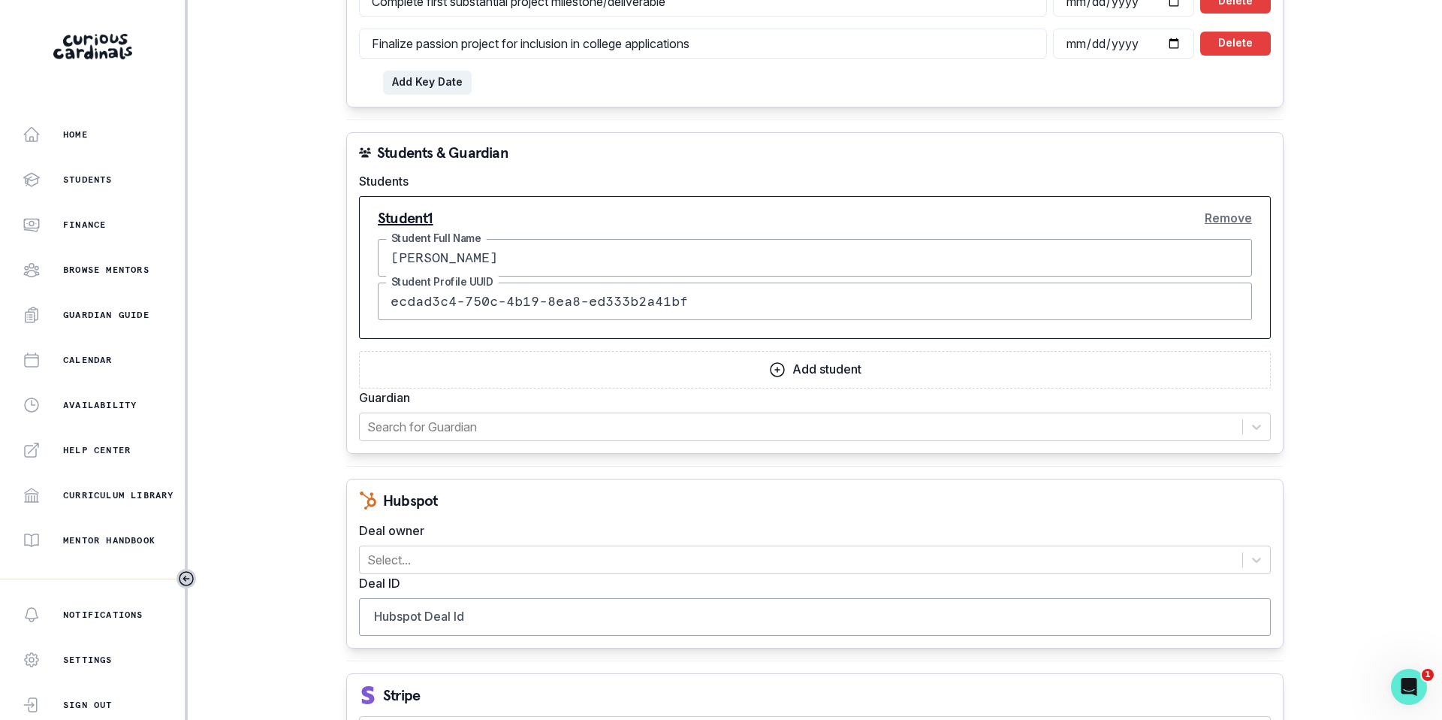
scroll to position [1445, 0]
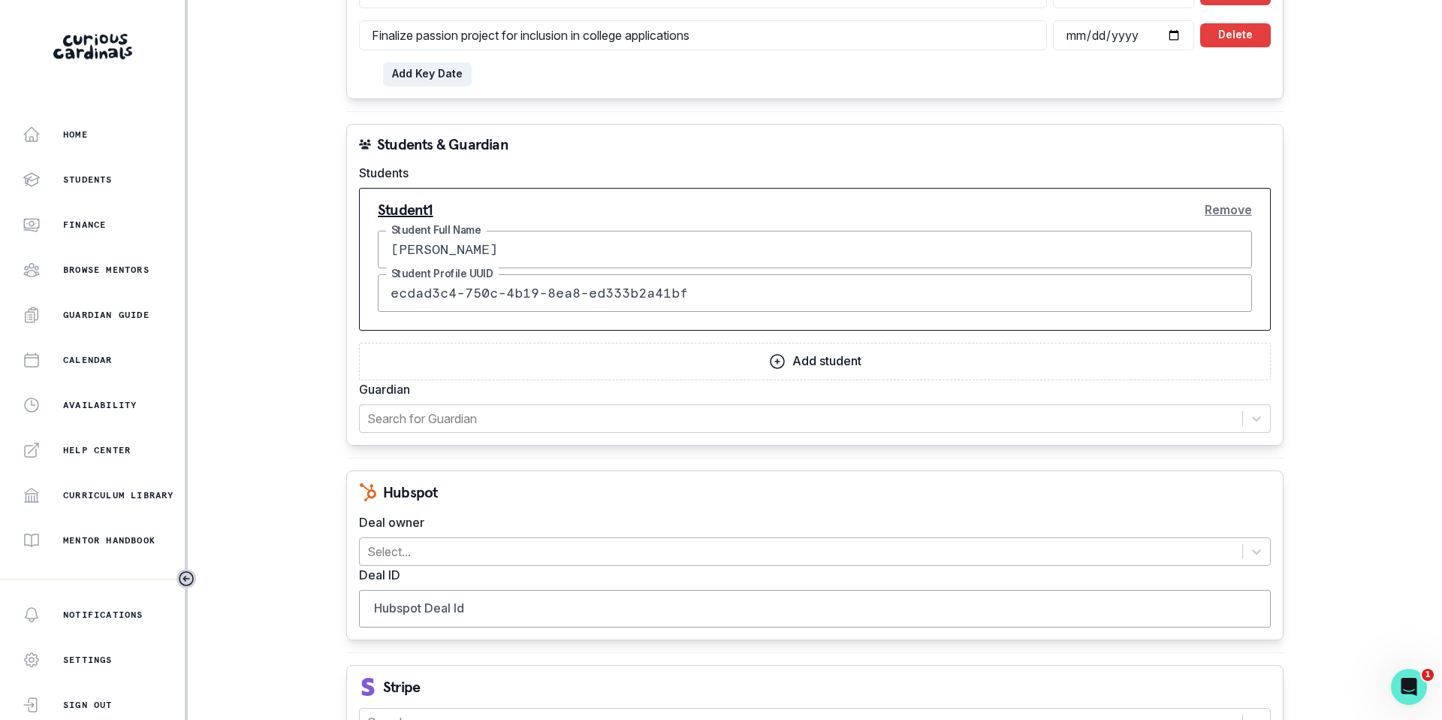
type textarea "This mentorship engagement will pair [PERSON_NAME] with a mentor to develop a m…"
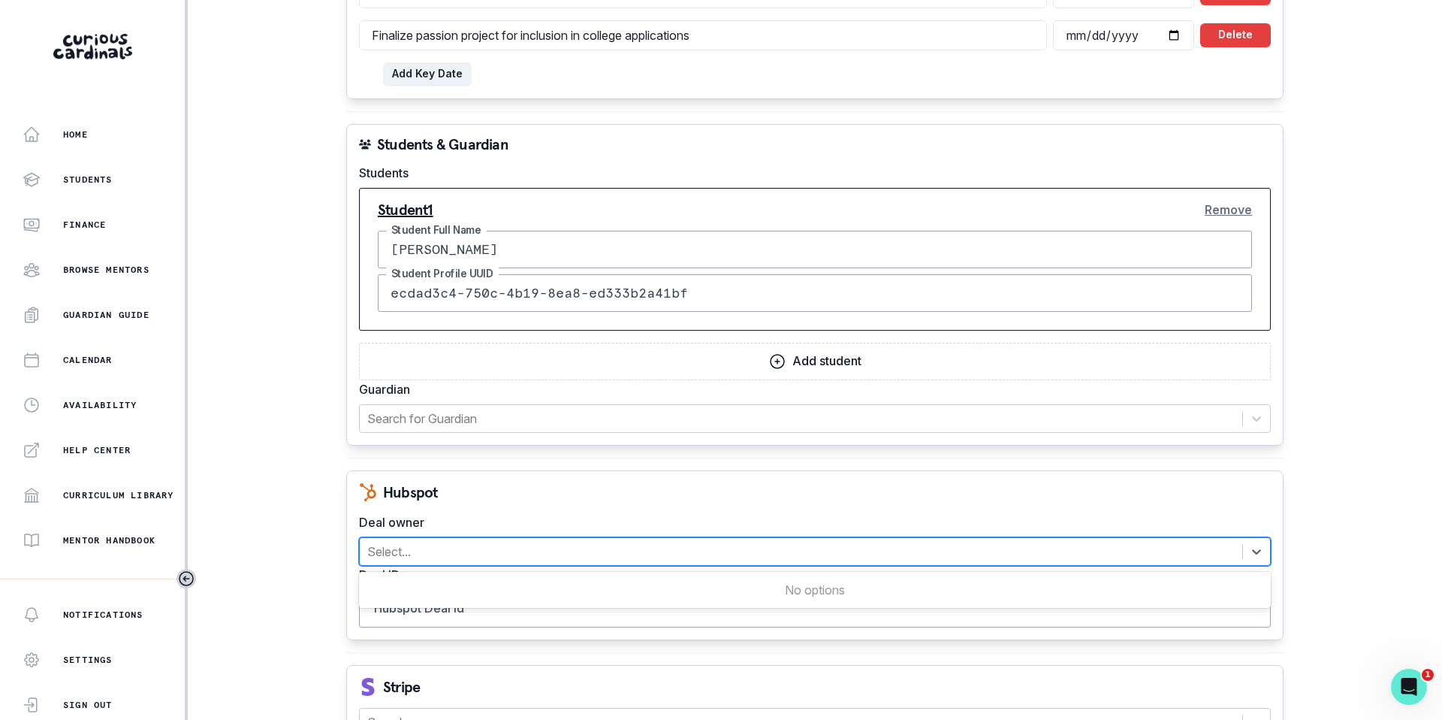
click at [820, 552] on div at bounding box center [801, 551] width 868 height 21
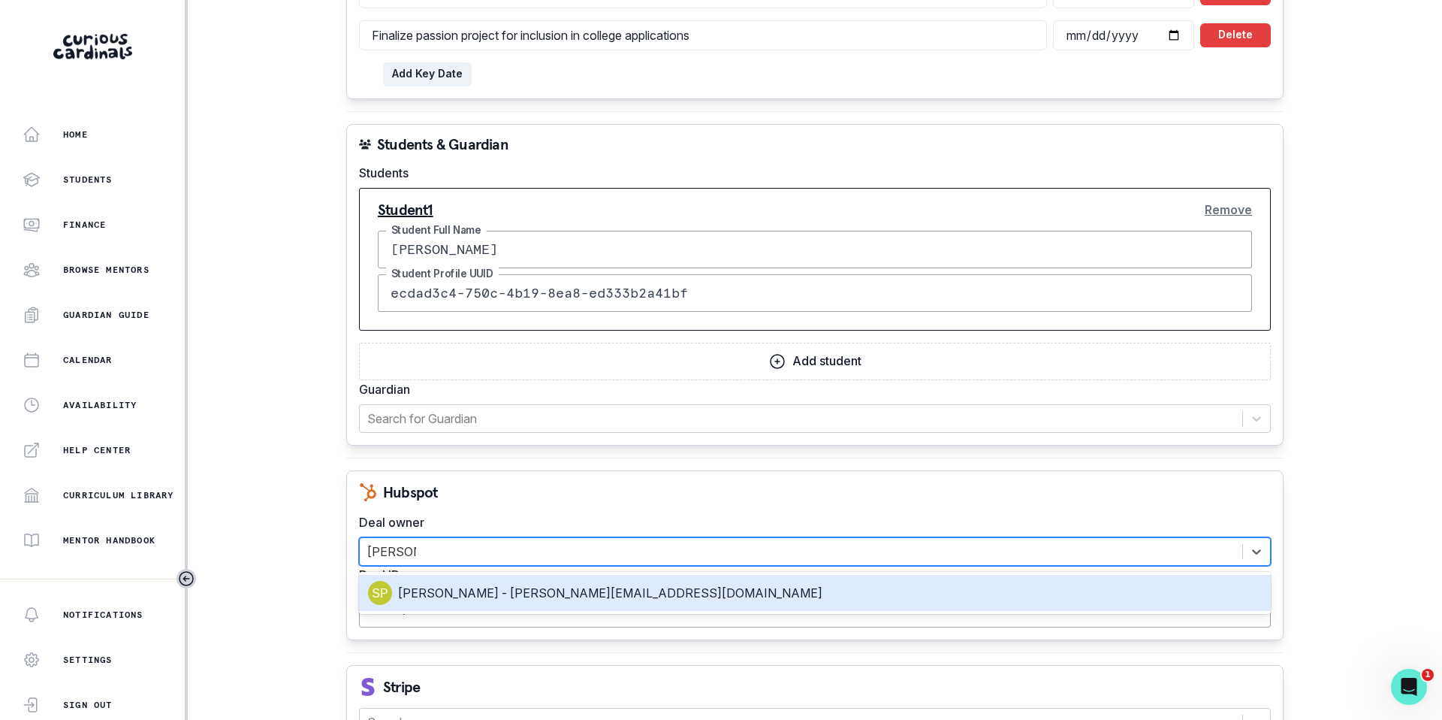
type input "[PERSON_NAME]"
click at [674, 587] on div "[PERSON_NAME] - [PERSON_NAME][EMAIL_ADDRESS][DOMAIN_NAME]" at bounding box center [815, 593] width 894 height 24
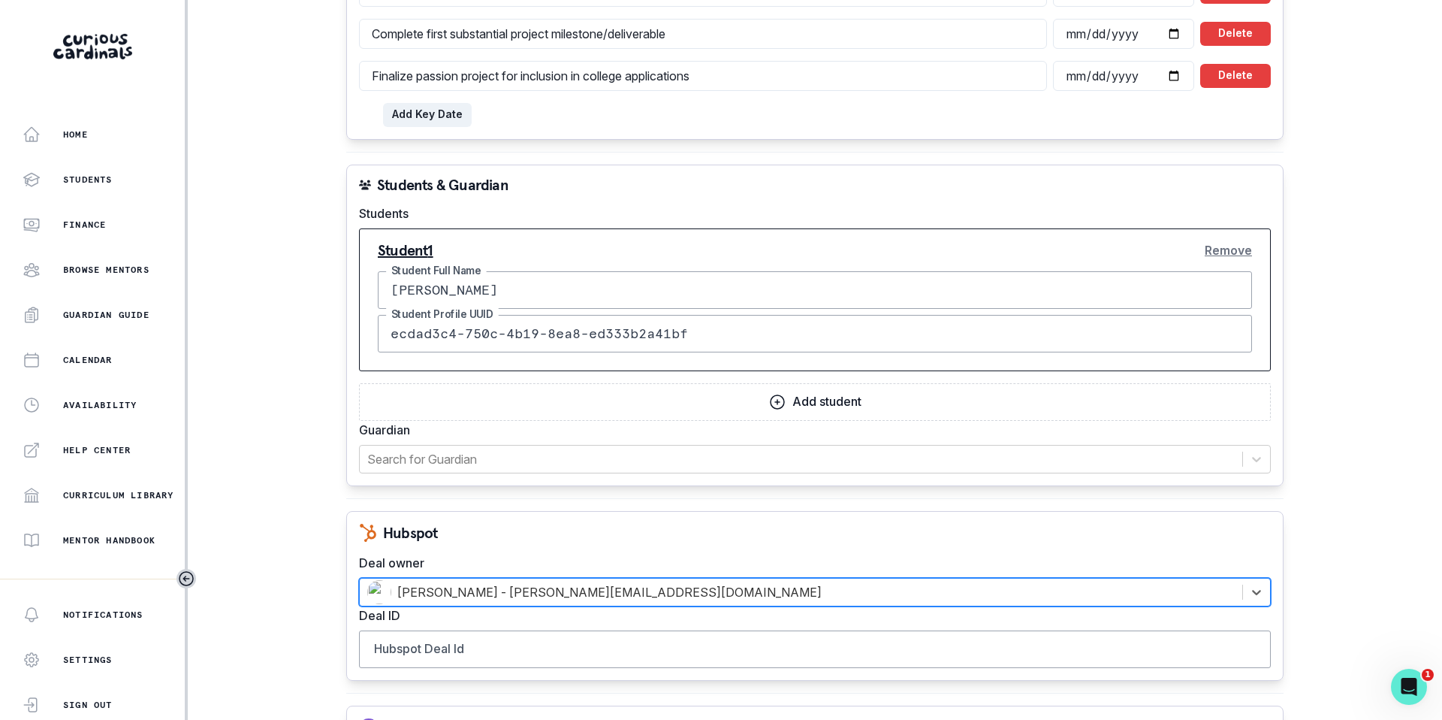
scroll to position [1407, 0]
click at [432, 641] on input "Hubspot Deal Id" at bounding box center [815, 646] width 912 height 38
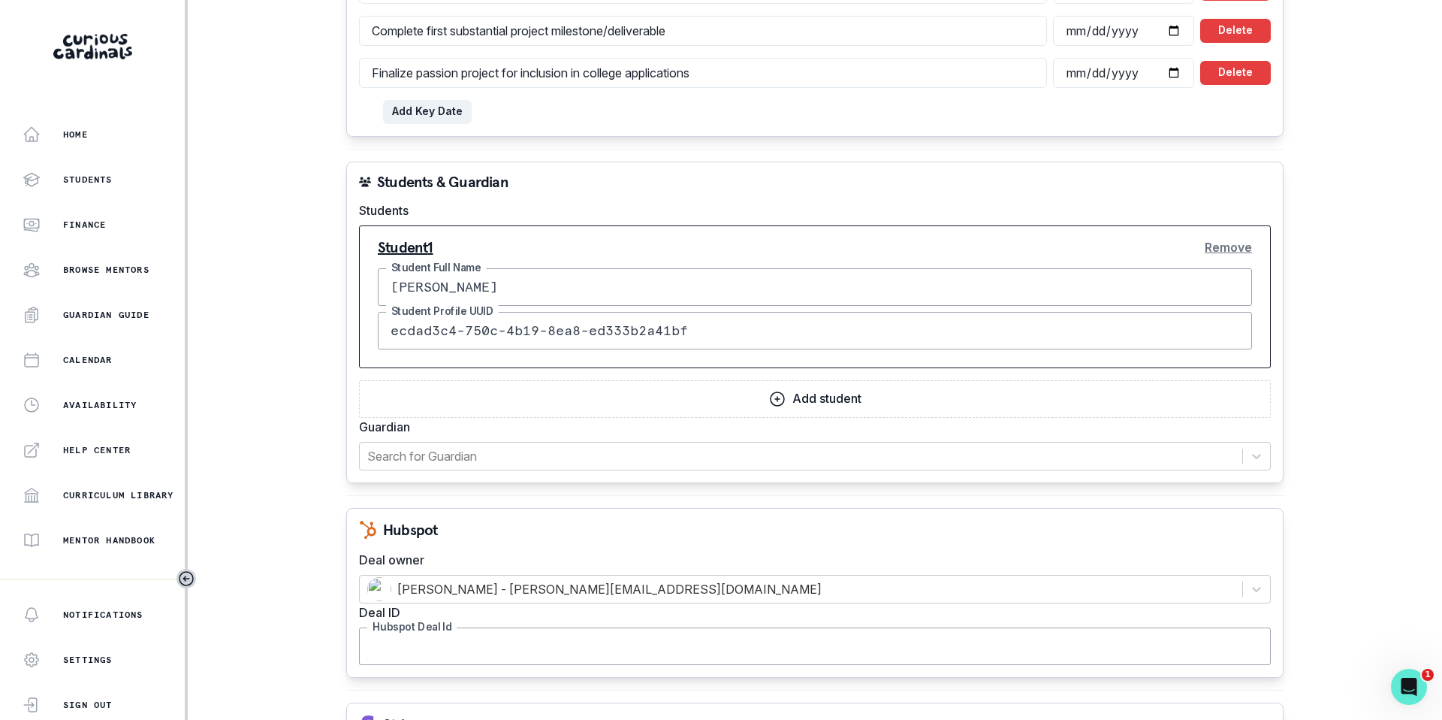
paste input "44541409439"
type input "44541409439"
click at [454, 535] on div "Hubspot" at bounding box center [815, 530] width 912 height 18
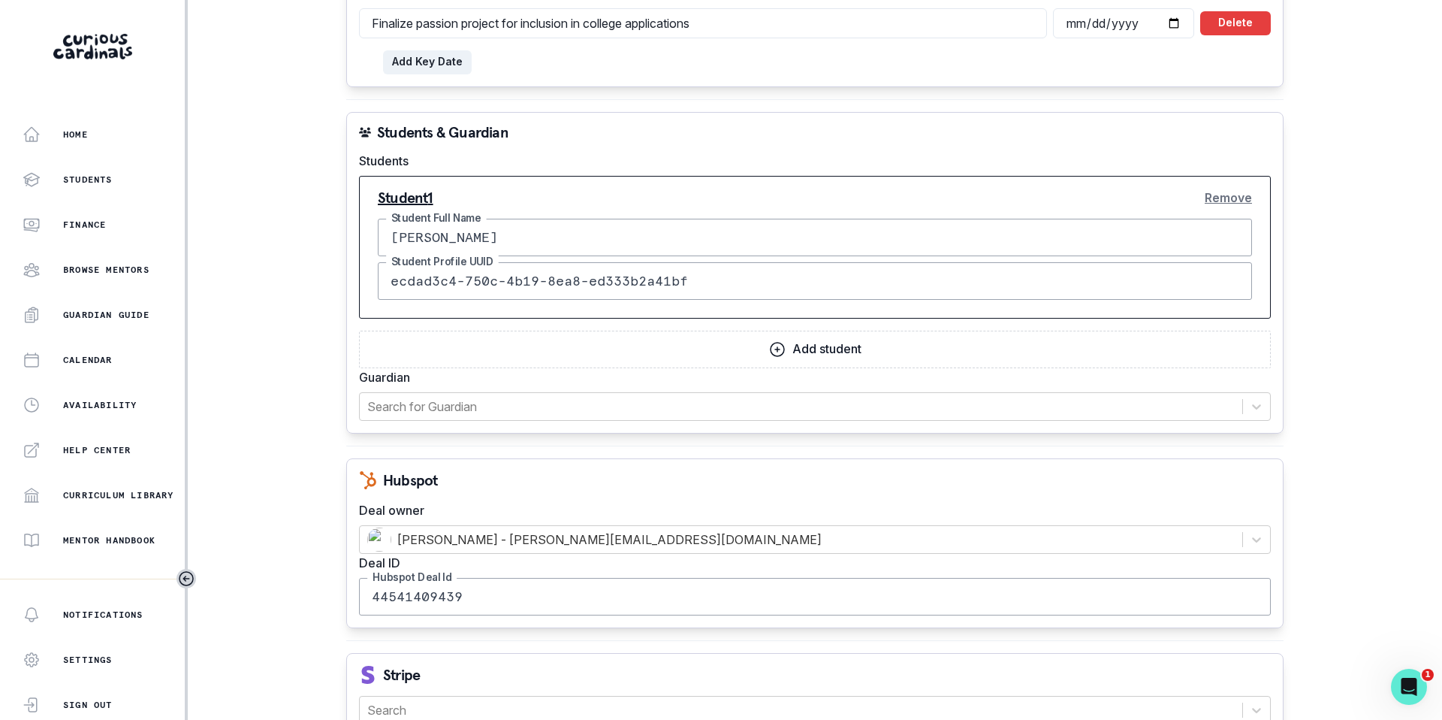
scroll to position [1549, 0]
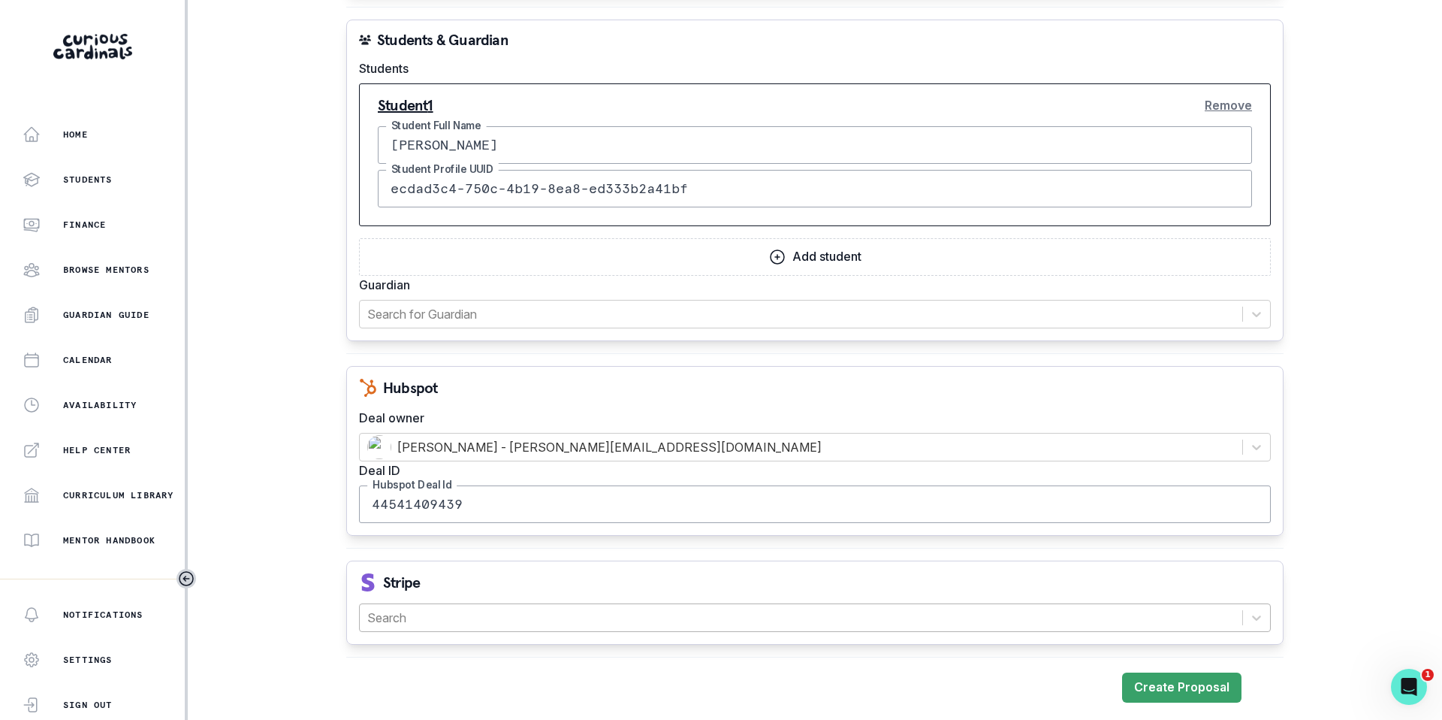
click at [415, 622] on div at bounding box center [801, 617] width 868 height 21
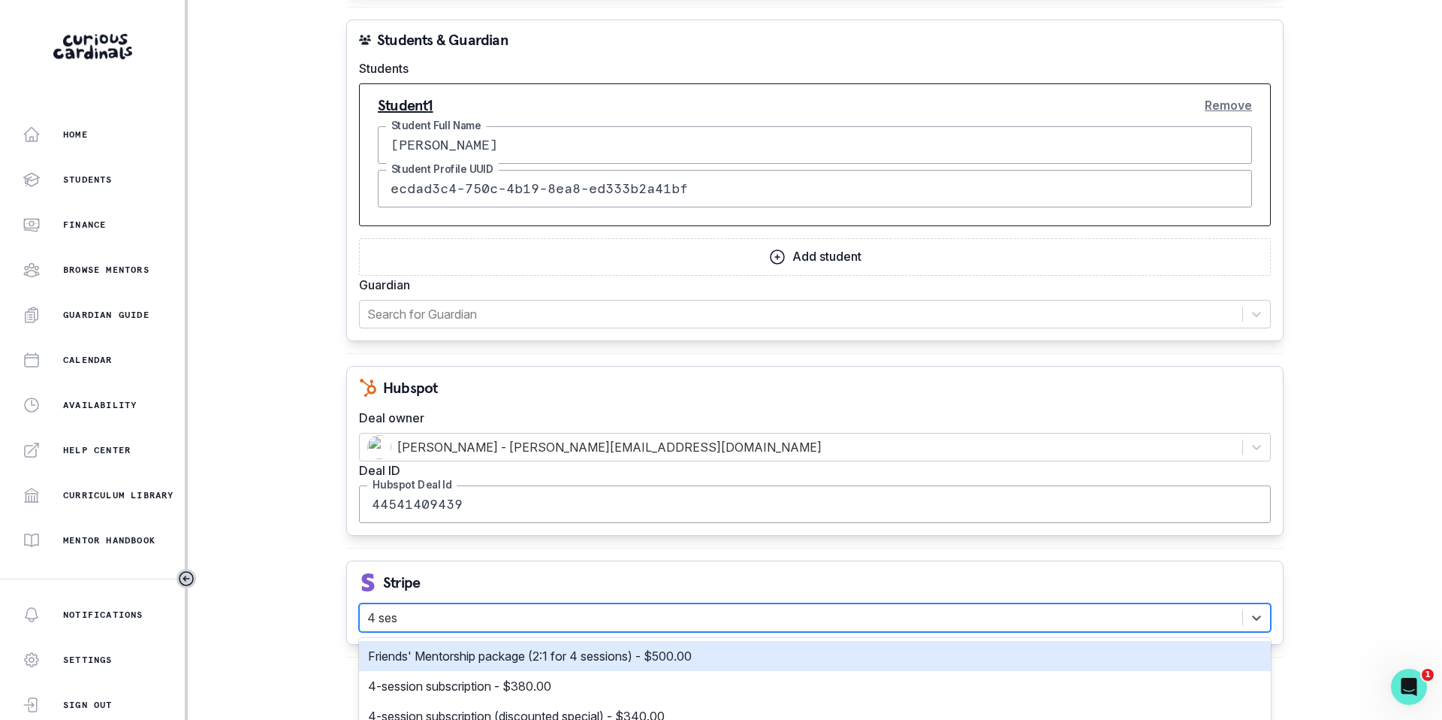
type input "4 sess"
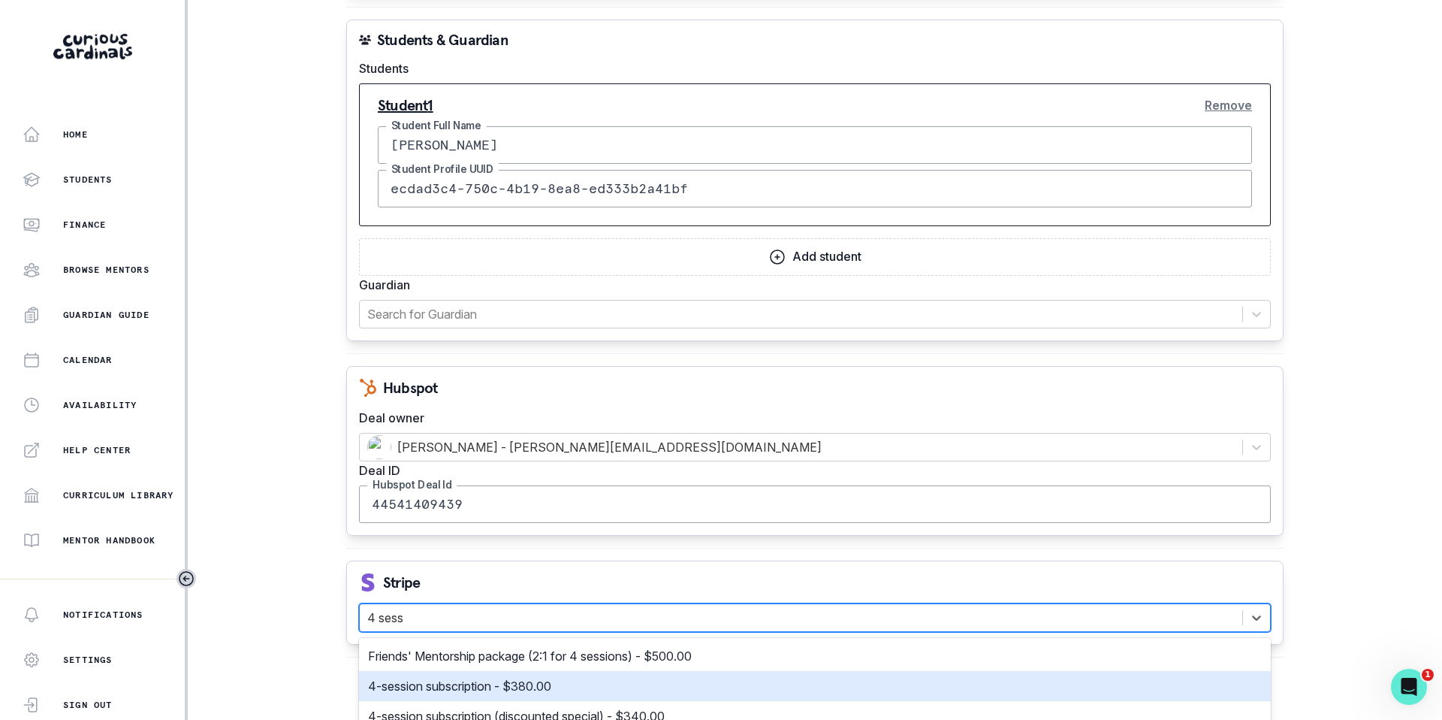
click at [437, 687] on p "4-session subscription - $380.00" at bounding box center [459, 686] width 183 height 18
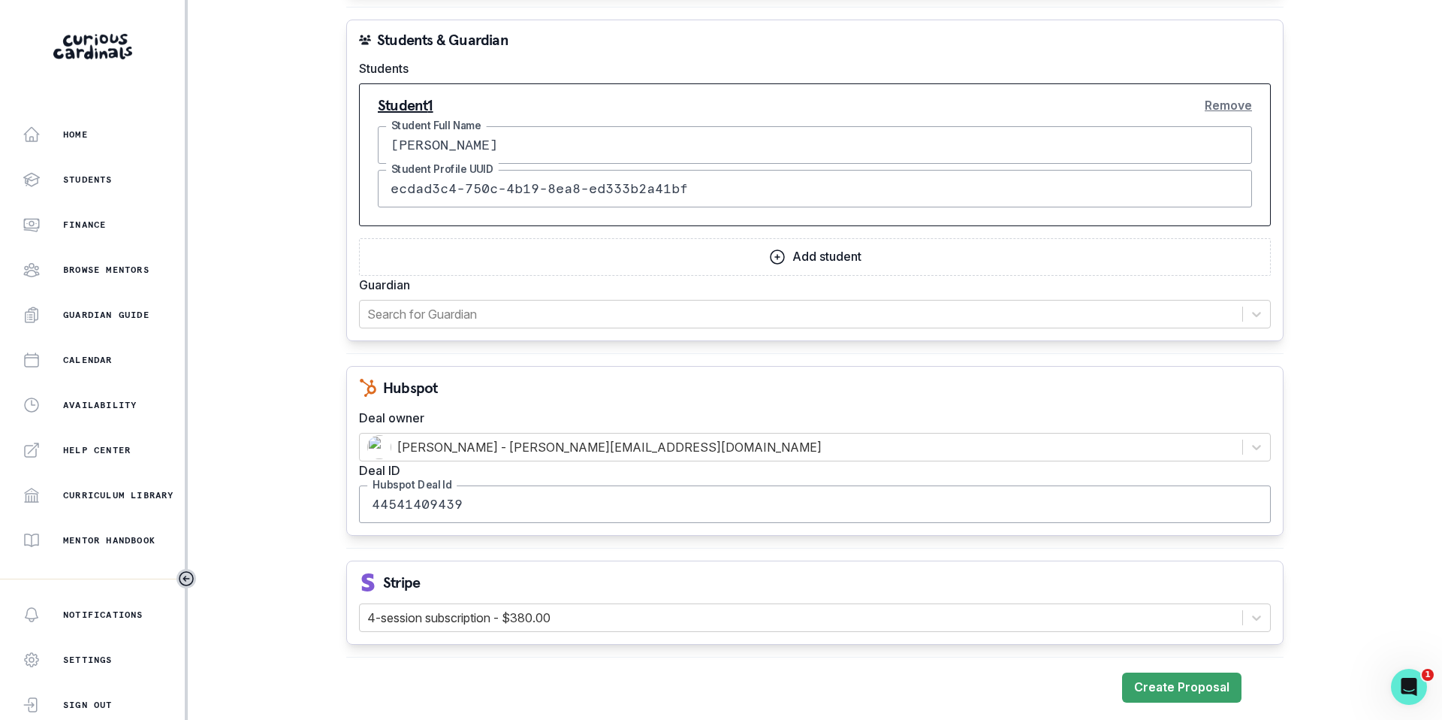
click at [433, 573] on div "Stripe" at bounding box center [815, 582] width 912 height 18
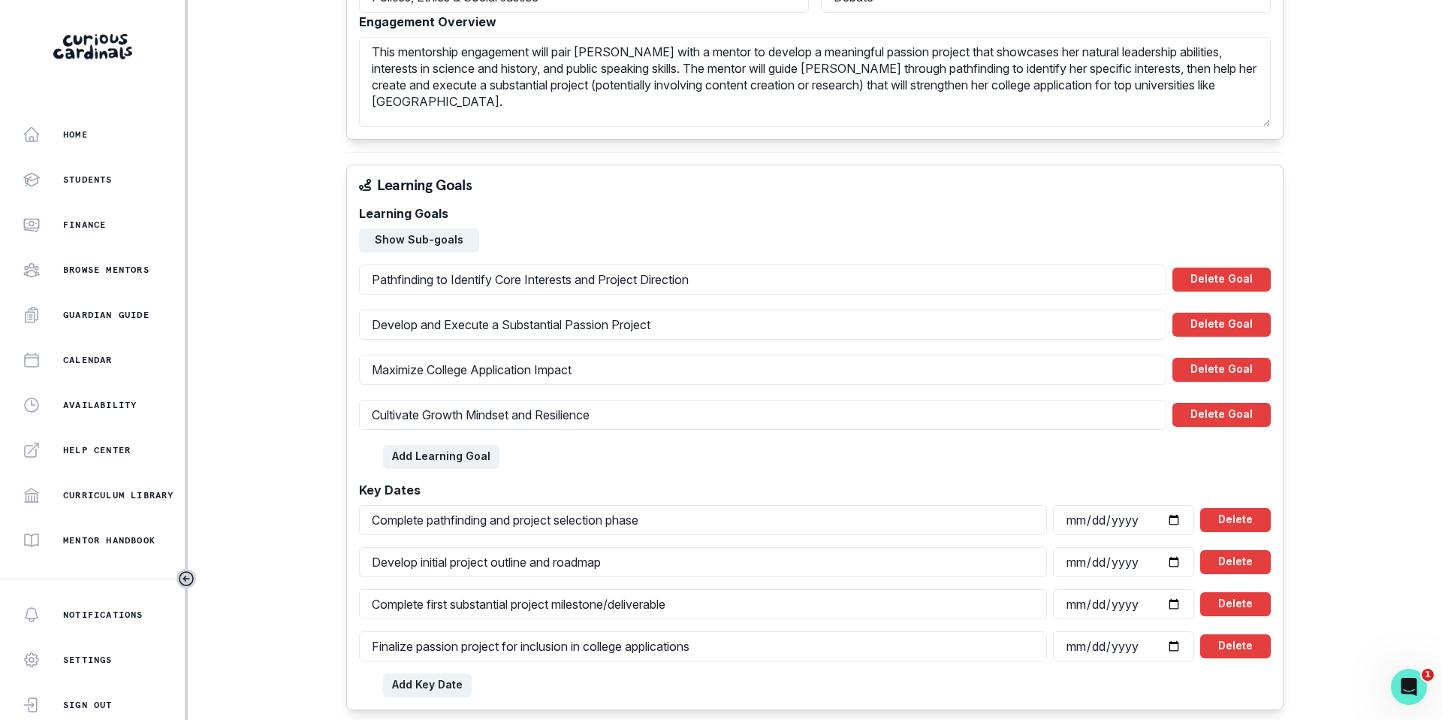
scroll to position [830, 0]
